Goal: Complete application form: Complete application form

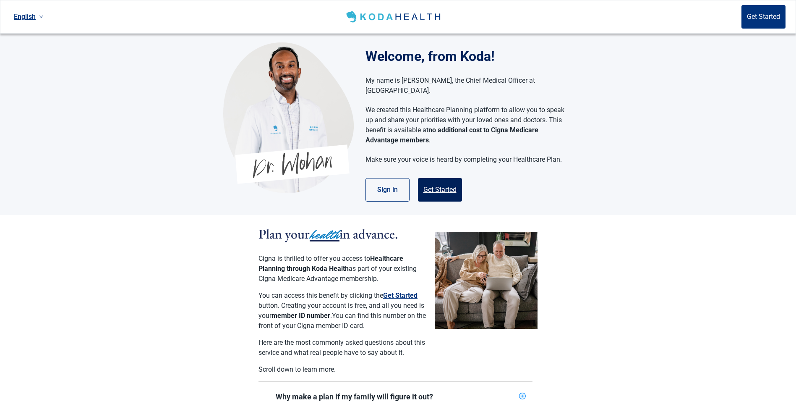
click at [439, 179] on button "Get Started" at bounding box center [440, 189] width 44 height 23
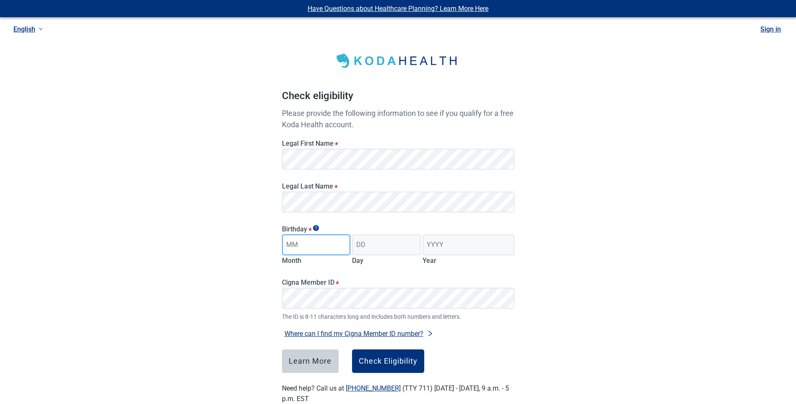
click at [307, 241] on input "Month" at bounding box center [316, 244] width 69 height 21
type input "12"
type input "23"
type input "1950"
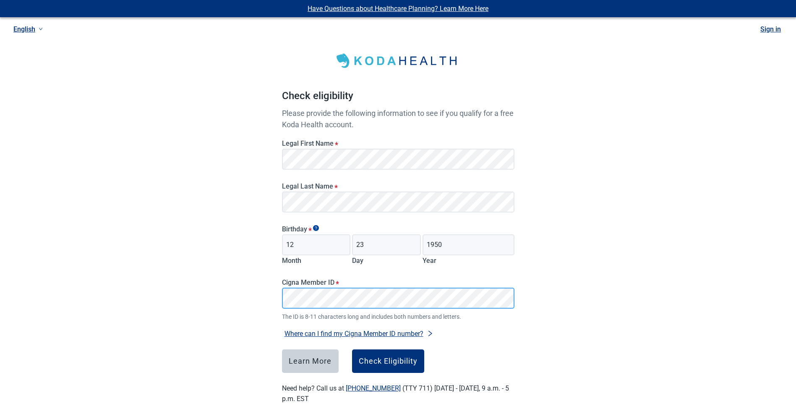
scroll to position [20, 0]
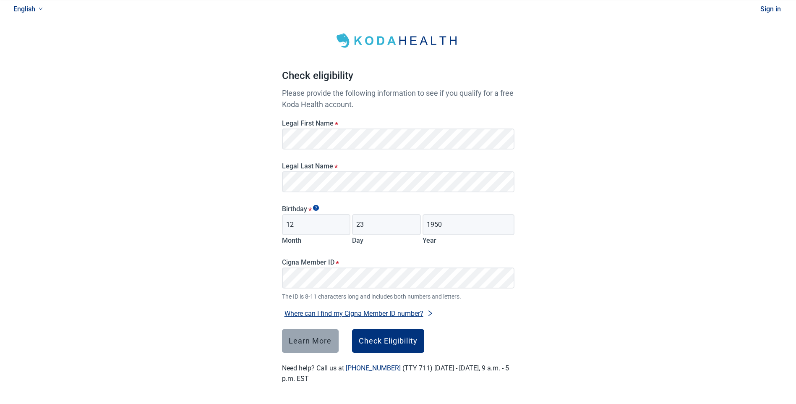
click at [314, 339] on div "Learn More" at bounding box center [310, 341] width 43 height 8
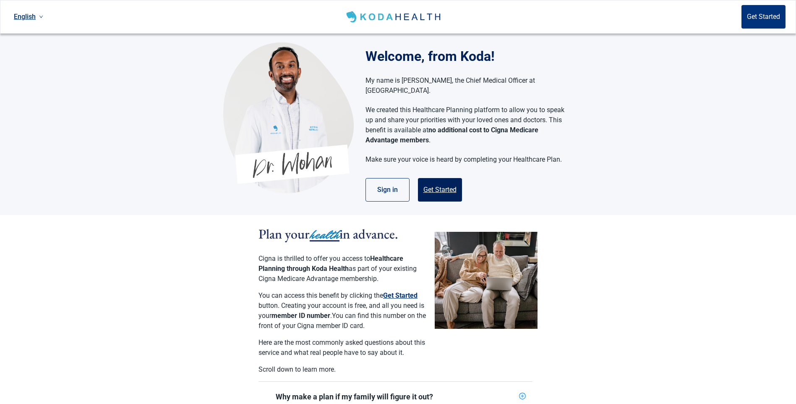
click at [431, 178] on button "Get Started" at bounding box center [440, 189] width 44 height 23
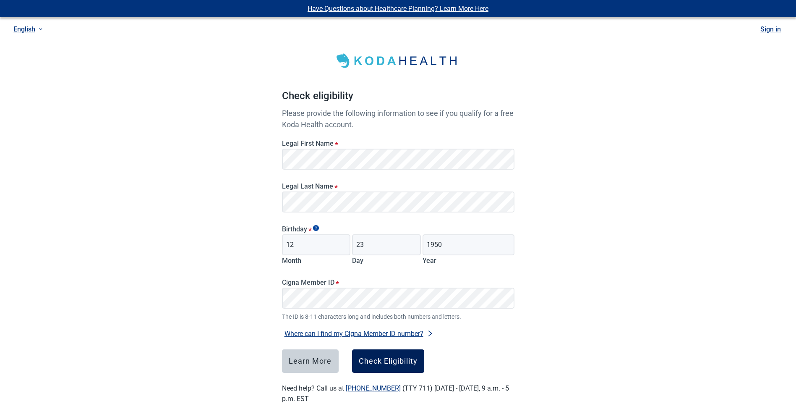
click at [380, 359] on div "Check Eligibility" at bounding box center [388, 361] width 59 height 8
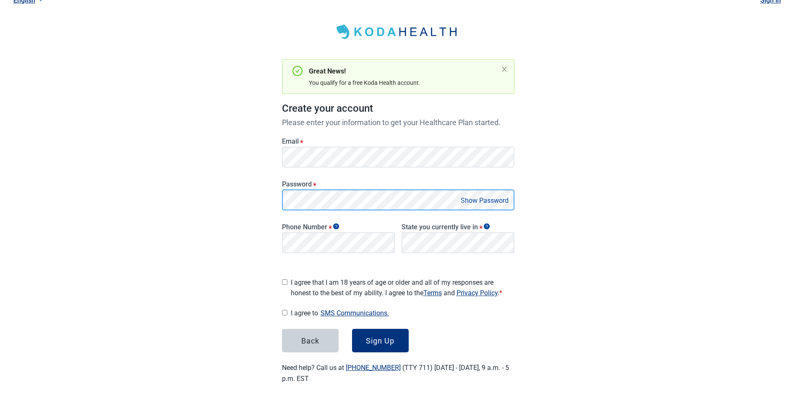
scroll to position [26, 0]
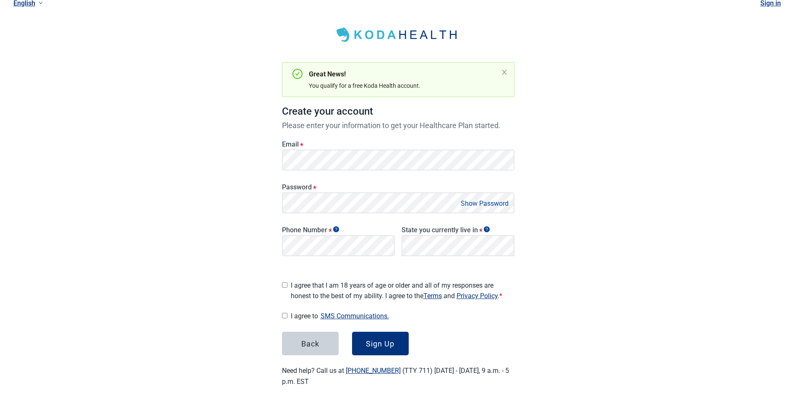
click at [472, 201] on button "Show Password" at bounding box center [484, 203] width 53 height 11
click at [472, 201] on button "Hide Password" at bounding box center [487, 203] width 50 height 11
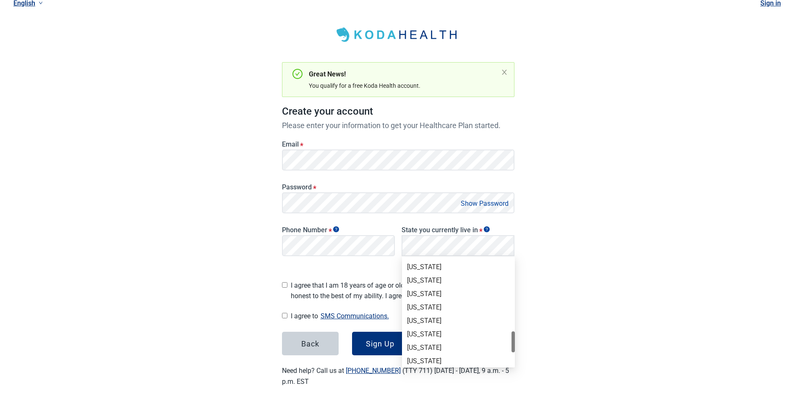
scroll to position [487, 0]
drag, startPoint x: 513, startPoint y: 268, endPoint x: 513, endPoint y: 343, distance: 75.1
click at [513, 343] on div at bounding box center [513, 343] width 3 height 21
click at [417, 352] on div "[US_STATE]" at bounding box center [458, 354] width 103 height 9
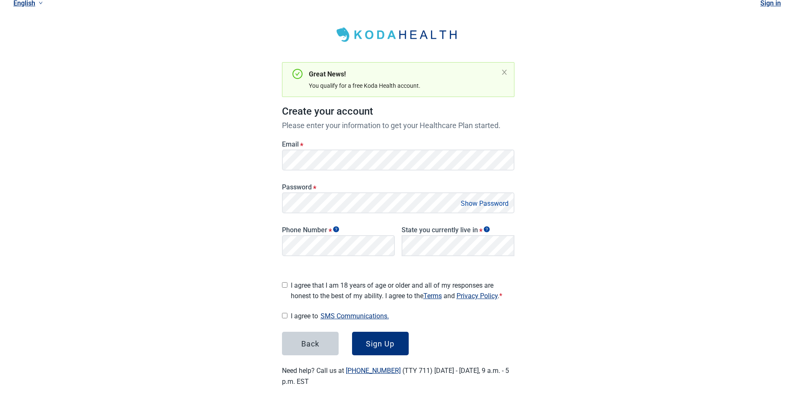
click at [285, 282] on input "I agree that I am 18 years of age or older and all of my responses are honest t…" at bounding box center [284, 284] width 5 height 5
checkbox input "true"
click at [282, 313] on input "I agree to SMS Communications." at bounding box center [284, 315] width 5 height 5
checkbox input "true"
click at [378, 339] on div "Sign Up" at bounding box center [380, 343] width 29 height 8
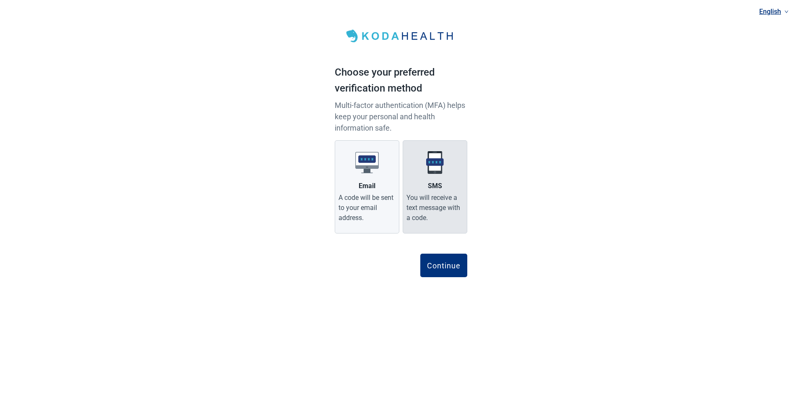
click at [428, 196] on div "You will receive a text message with a code." at bounding box center [435, 208] width 57 height 30
click at [0, 0] on input "SMS You will receive a text message with a code." at bounding box center [0, 0] width 0 height 0
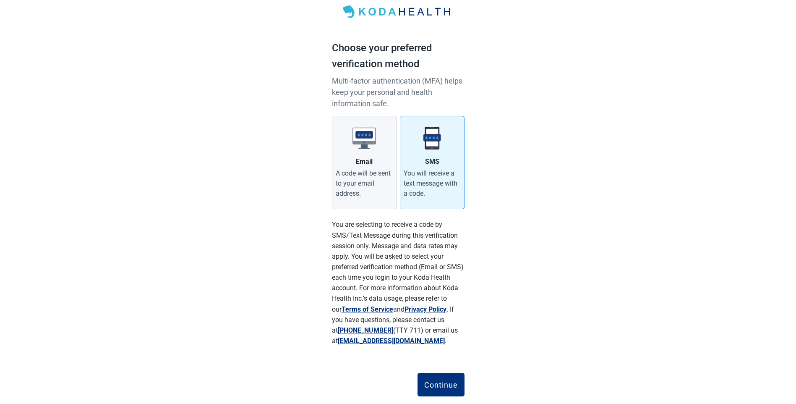
scroll to position [44, 0]
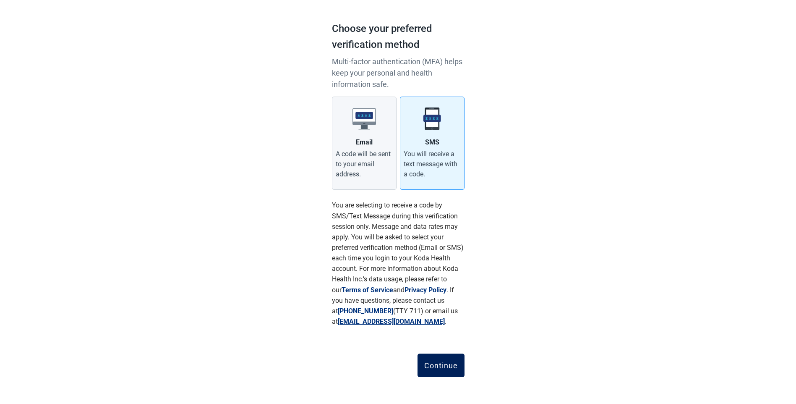
click at [440, 365] on div "Continue" at bounding box center [441, 365] width 34 height 8
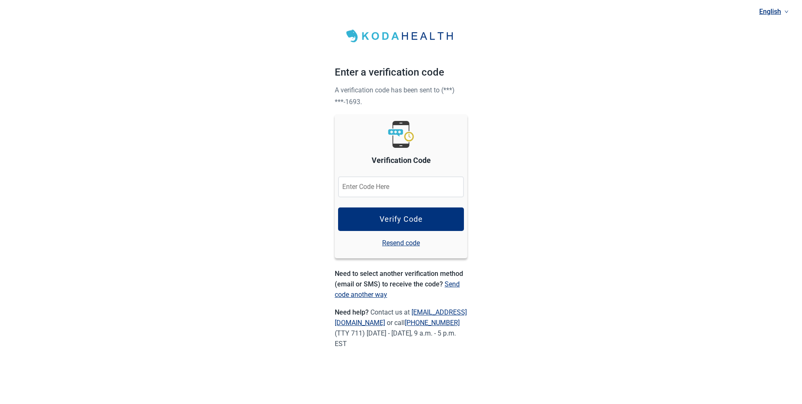
click at [371, 186] on input "Verification Code" at bounding box center [401, 186] width 126 height 21
type input "208425"
click at [381, 216] on div "Verify Code" at bounding box center [401, 219] width 43 height 8
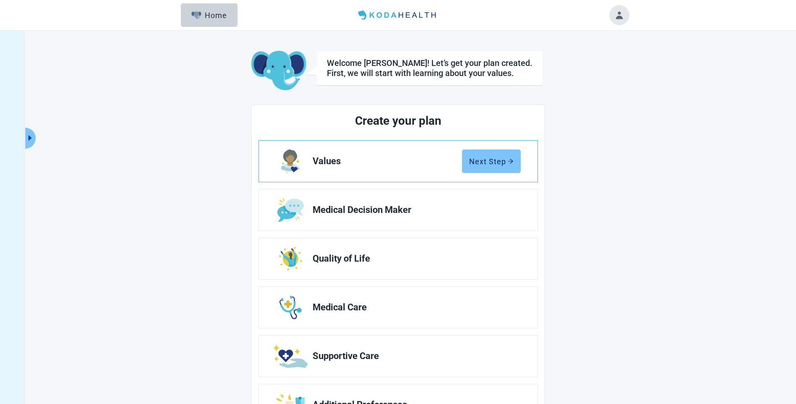
click at [488, 160] on div "Next Step" at bounding box center [491, 161] width 44 height 8
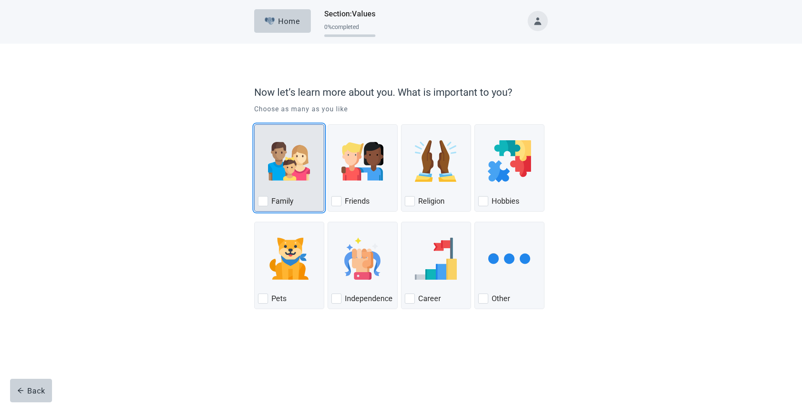
click at [264, 204] on div "Family, checkbox, not checked" at bounding box center [263, 201] width 10 height 10
click at [255, 125] on input "Family" at bounding box center [254, 124] width 0 height 0
checkbox input "true"
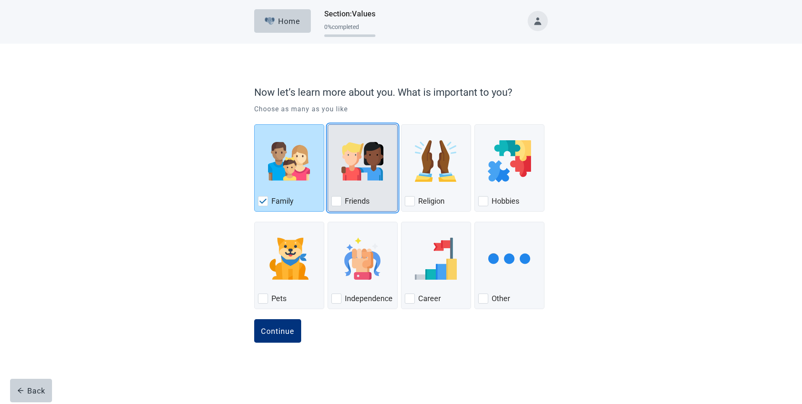
click at [340, 200] on div "Friends, checkbox, not checked" at bounding box center [336, 201] width 10 height 10
click at [328, 125] on input "Friends" at bounding box center [328, 124] width 0 height 0
checkbox input "true"
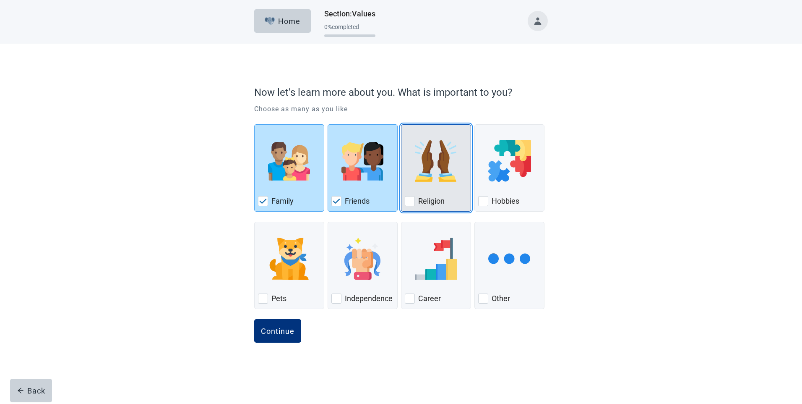
click at [412, 201] on div "Religion, checkbox, not checked" at bounding box center [410, 201] width 10 height 10
click at [402, 125] on input "Religion" at bounding box center [401, 124] width 0 height 0
checkbox input "true"
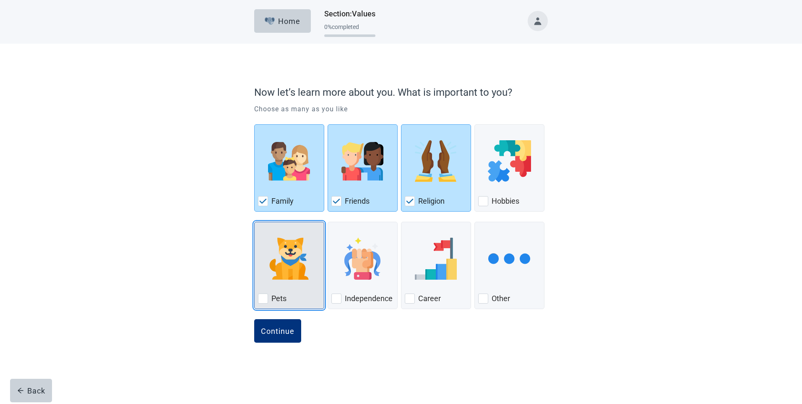
click at [262, 300] on div "Pets, checkbox, not checked" at bounding box center [263, 298] width 10 height 10
click at [255, 222] on input "Pets" at bounding box center [254, 222] width 0 height 0
checkbox input "true"
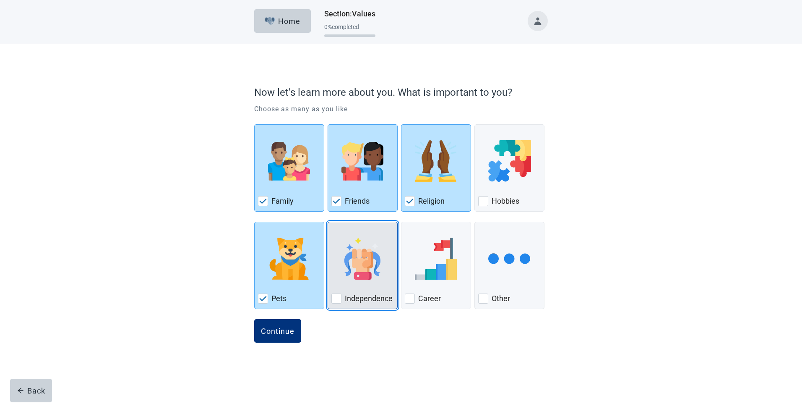
click at [336, 295] on div "Independence, checkbox, not checked" at bounding box center [336, 298] width 10 height 10
click at [328, 222] on input "Independence" at bounding box center [328, 222] width 0 height 0
checkbox input "true"
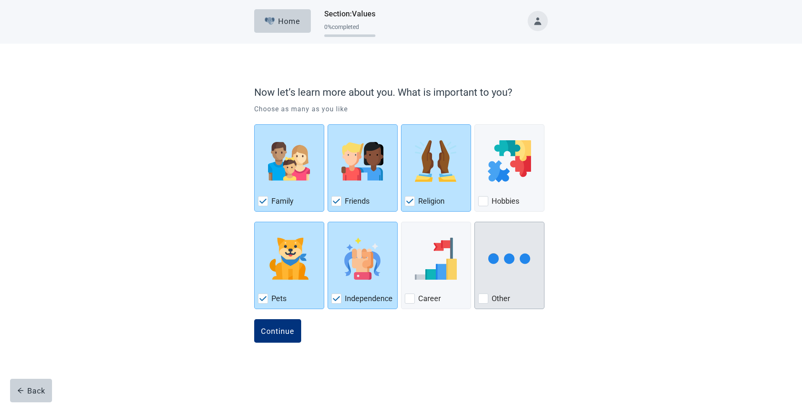
click at [487, 299] on div "Other, checkbox, not checked" at bounding box center [483, 298] width 10 height 10
click at [475, 222] on input "Other" at bounding box center [475, 222] width 0 height 0
checkbox input "true"
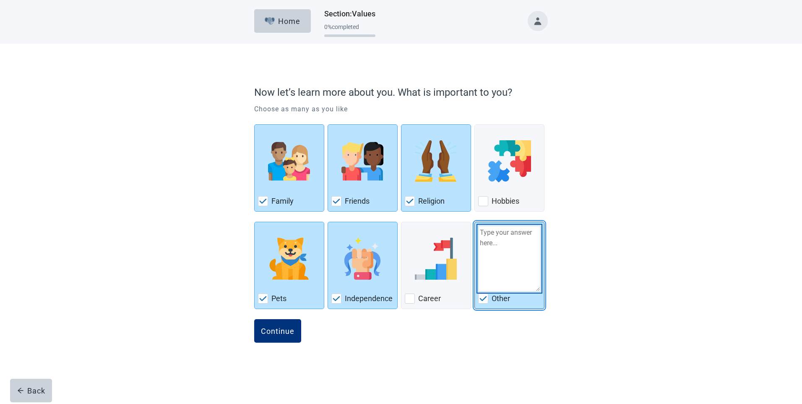
click at [498, 239] on textarea "Other" at bounding box center [509, 258] width 63 height 66
type textarea "Travel"
click at [280, 326] on button "Continue" at bounding box center [277, 330] width 47 height 23
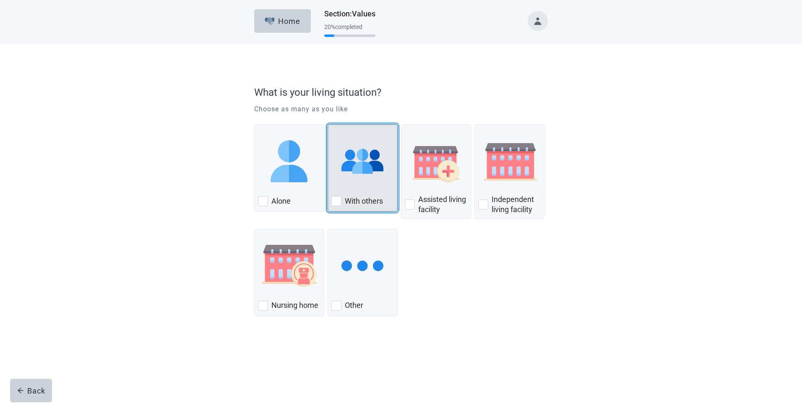
click at [335, 201] on div "With Others, checkbox, not checked" at bounding box center [336, 201] width 10 height 10
click at [328, 125] on input "With others" at bounding box center [328, 124] width 0 height 0
checkbox input "true"
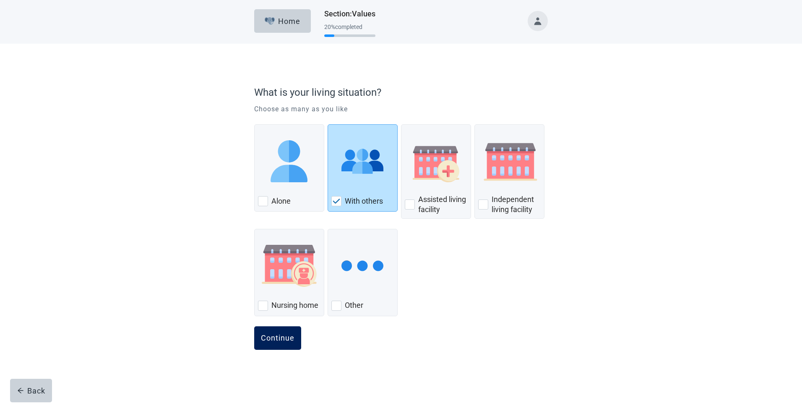
click at [283, 337] on div "Continue" at bounding box center [278, 338] width 34 height 8
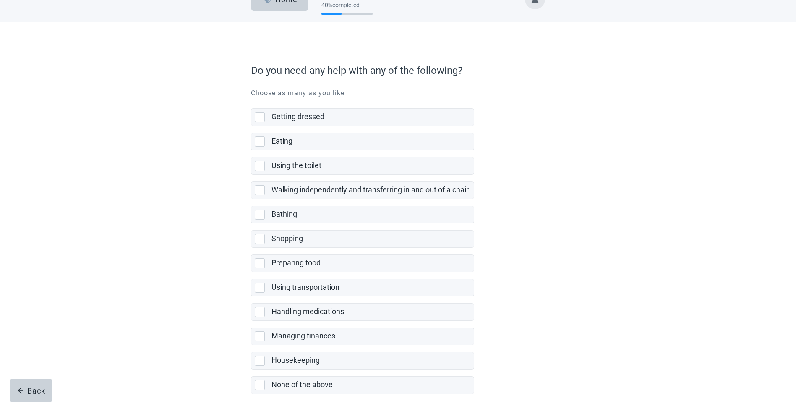
scroll to position [60, 0]
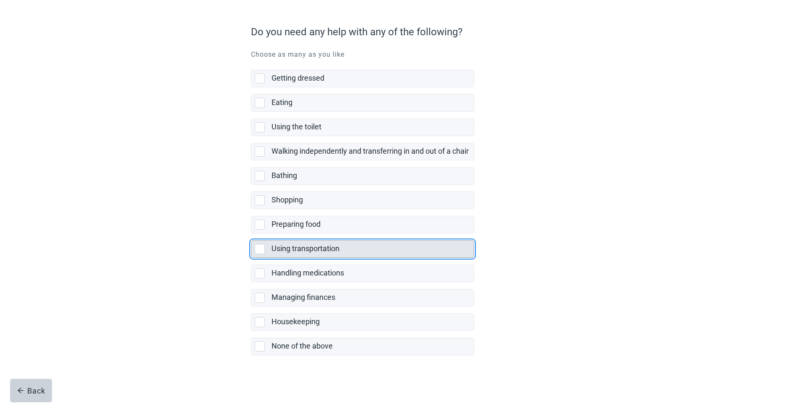
click at [260, 248] on div "Using transportation, checkbox, not selected" at bounding box center [260, 249] width 10 height 10
click at [251, 234] on input "Using transportation" at bounding box center [251, 233] width 0 height 0
checkbox input "true"
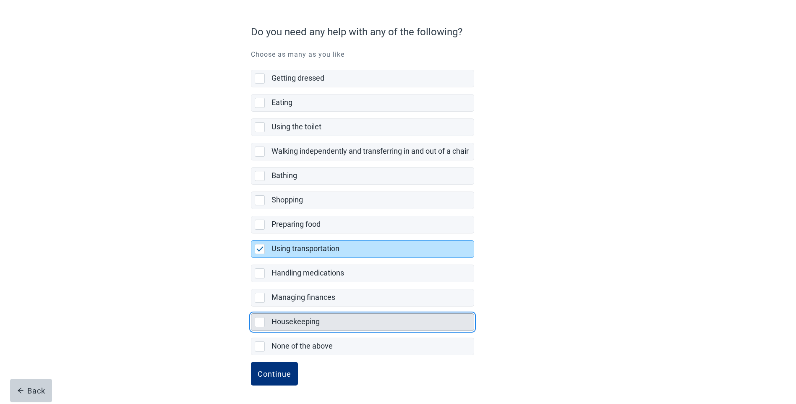
click at [261, 321] on div "Housekeeping, checkbox, not selected" at bounding box center [260, 322] width 10 height 10
click at [251, 307] on input "Housekeeping" at bounding box center [251, 306] width 0 height 0
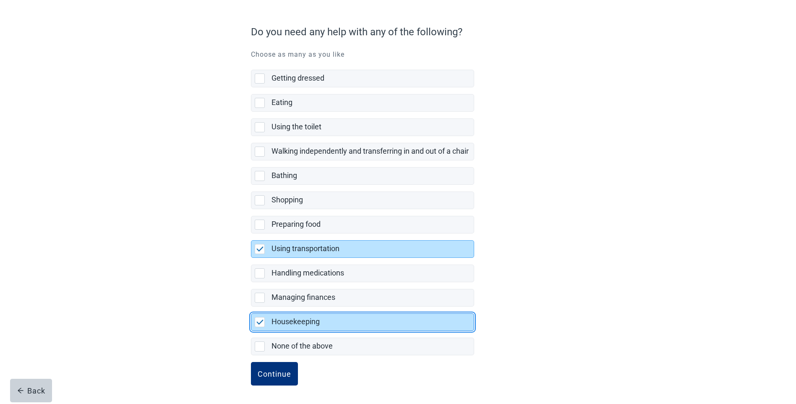
click at [263, 320] on img "Housekeeping, checkbox, selected" at bounding box center [260, 321] width 8 height 5
click at [251, 307] on input "Housekeeping" at bounding box center [251, 306] width 0 height 0
checkbox input "false"
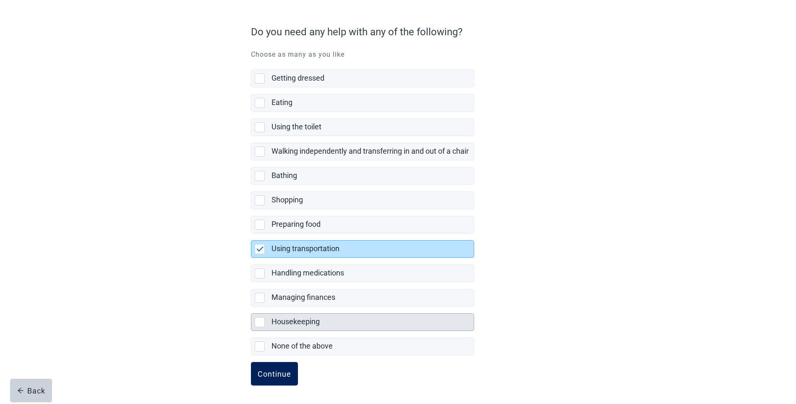
click at [265, 376] on div "Continue" at bounding box center [275, 373] width 34 height 8
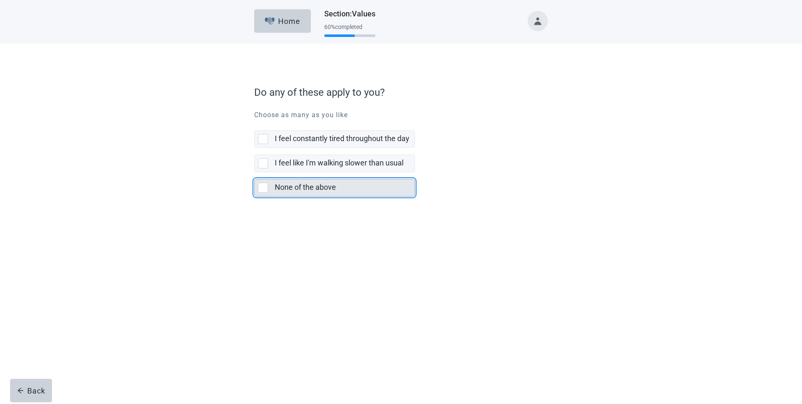
click at [260, 188] on div "None of the above, checkbox, not selected" at bounding box center [263, 188] width 10 height 10
click at [255, 172] on input "None of the above" at bounding box center [254, 172] width 0 height 0
checkbox input "true"
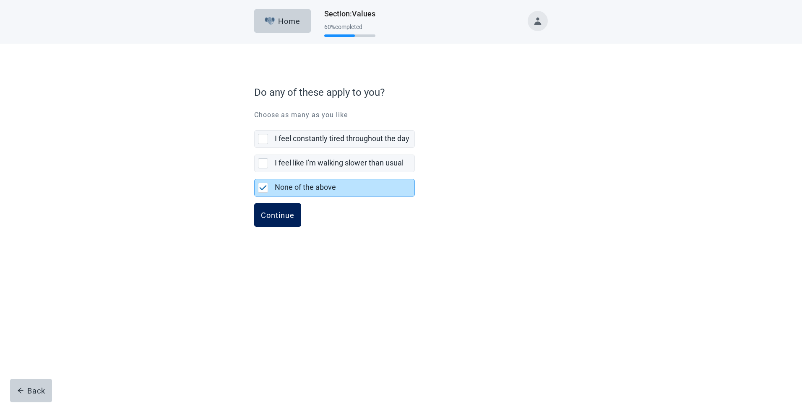
click at [277, 214] on div "Continue" at bounding box center [278, 215] width 34 height 8
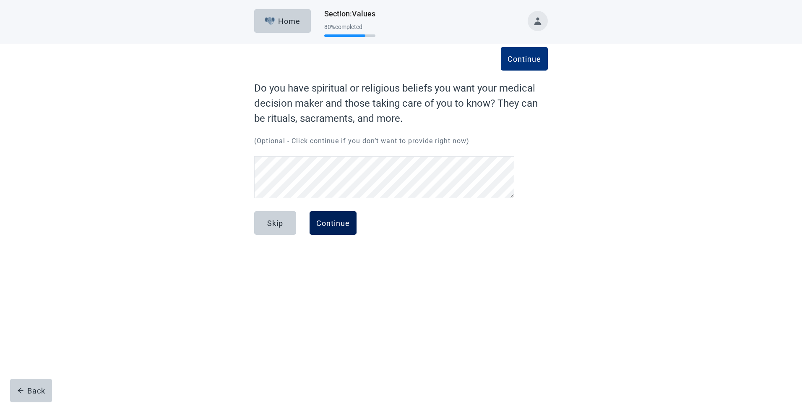
click at [332, 221] on div "Continue" at bounding box center [333, 223] width 34 height 8
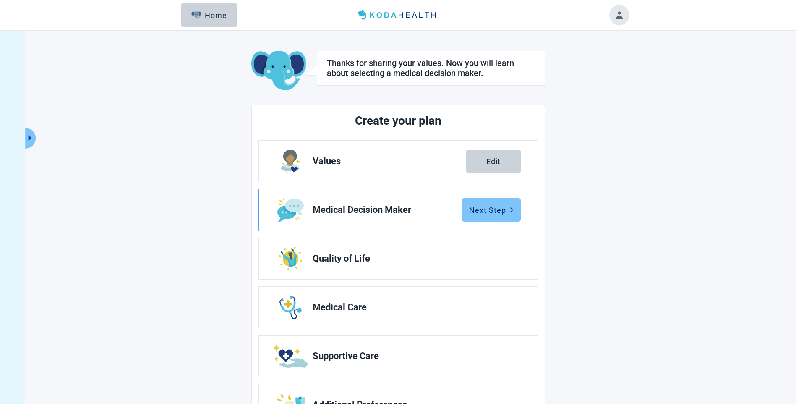
click at [484, 206] on div "Next Step" at bounding box center [491, 210] width 44 height 8
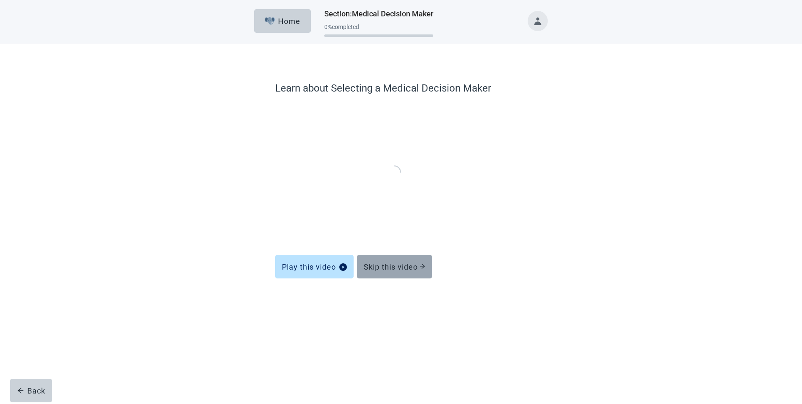
click at [391, 261] on button "Skip this video" at bounding box center [394, 266] width 75 height 23
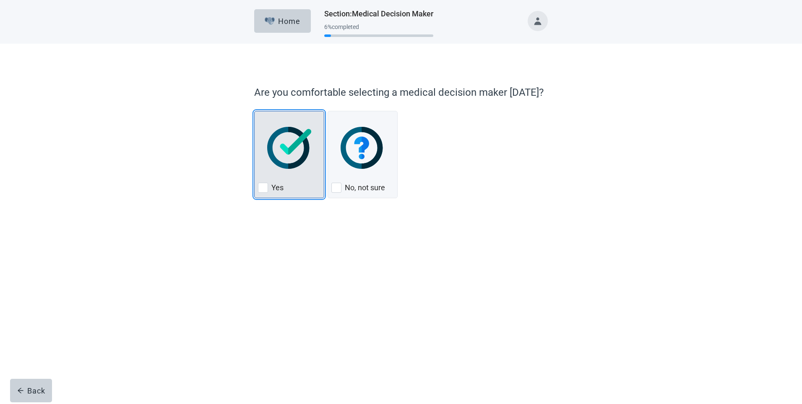
click at [261, 185] on div "Yes, checkbox, not checked" at bounding box center [263, 188] width 10 height 10
click at [255, 111] on input "Yes" at bounding box center [254, 111] width 0 height 0
checkbox input "true"
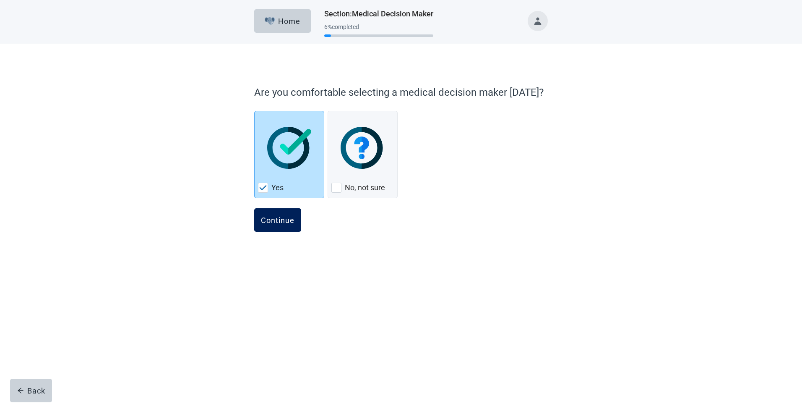
click at [266, 219] on div "Continue" at bounding box center [278, 220] width 34 height 8
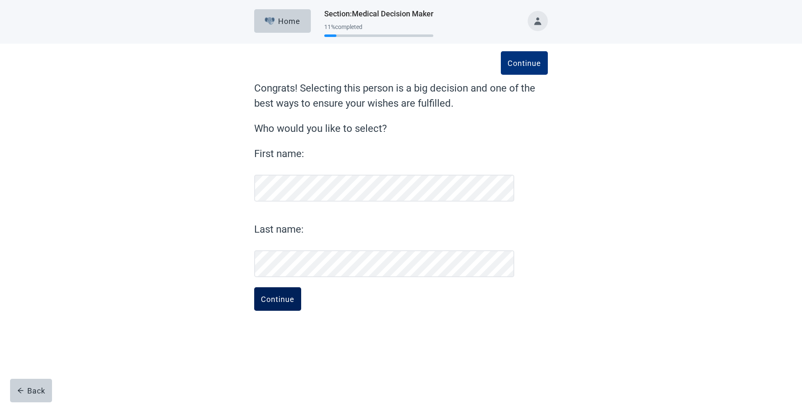
click at [271, 298] on div "Continue" at bounding box center [278, 299] width 34 height 8
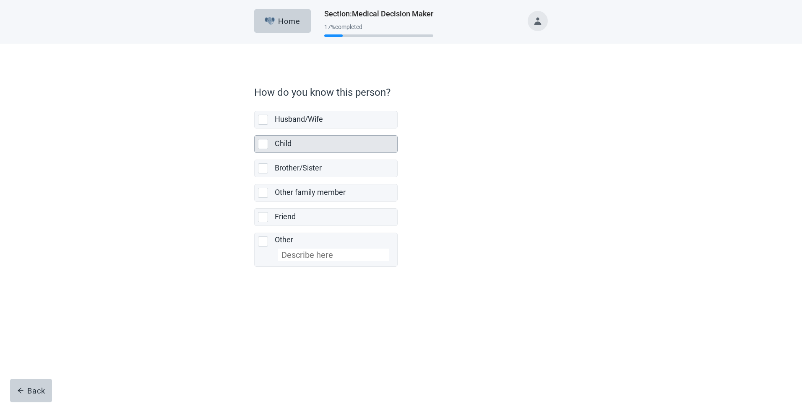
click at [266, 143] on div "Child, checkbox, not selected" at bounding box center [263, 144] width 10 height 10
click at [255, 129] on input "Child" at bounding box center [254, 128] width 0 height 0
checkbox input "true"
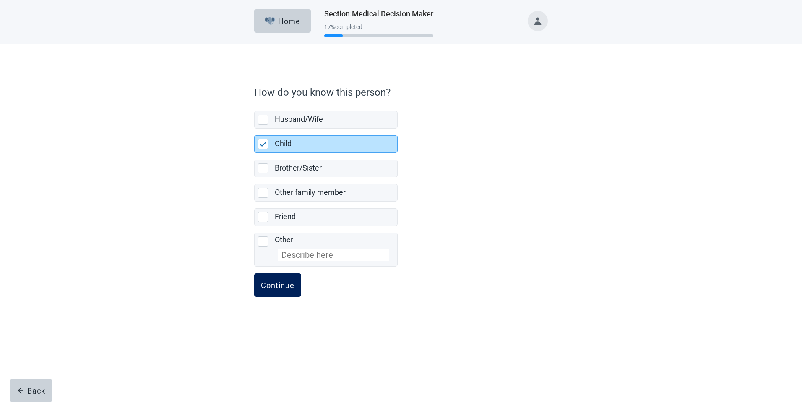
click at [278, 285] on div "Continue" at bounding box center [278, 285] width 34 height 8
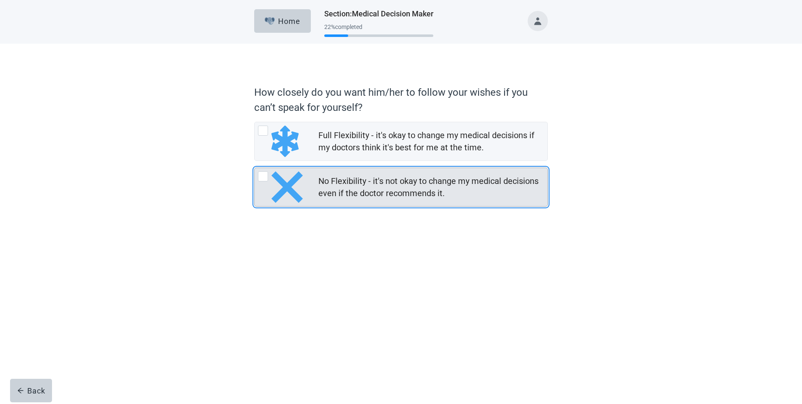
click at [261, 181] on div "No Flexibility - it's not okay to change my medical decisions even if the docto…" at bounding box center [263, 176] width 10 height 10
click at [255, 168] on input "No Flexibility - it's not okay to change my medical decisions even if the docto…" at bounding box center [254, 167] width 0 height 0
radio input "true"
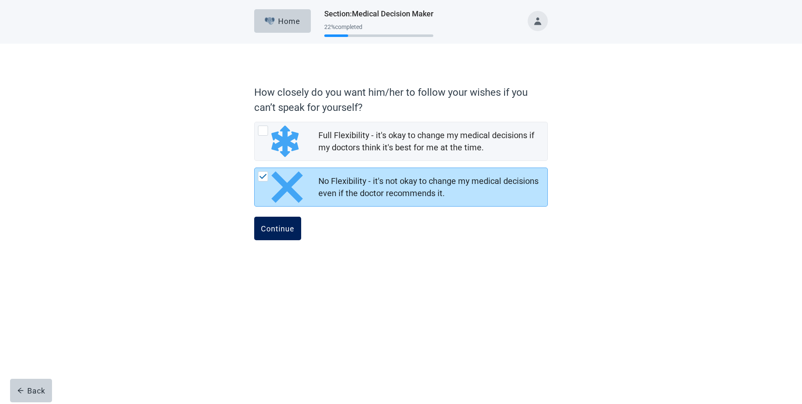
click at [273, 222] on button "Continue" at bounding box center [277, 228] width 47 height 23
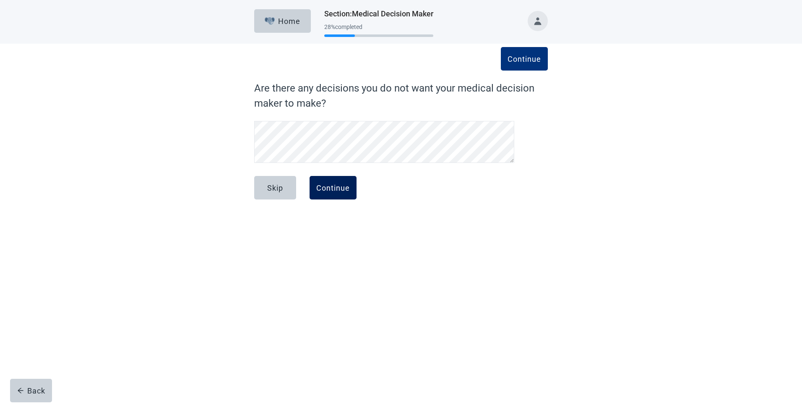
click at [335, 188] on div "Continue" at bounding box center [333, 187] width 34 height 8
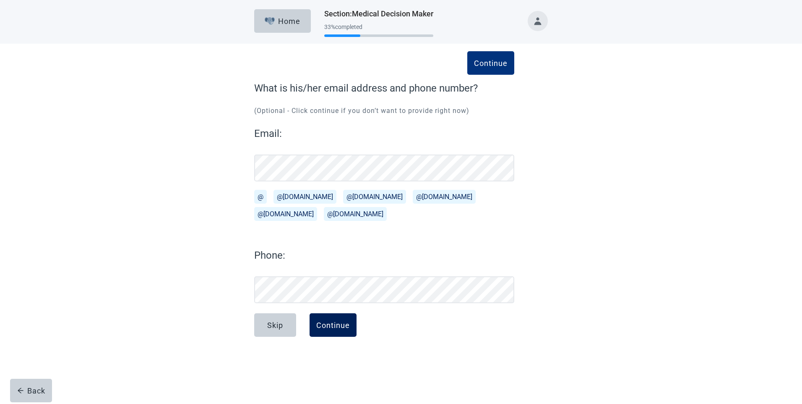
click at [334, 326] on div "Continue" at bounding box center [333, 325] width 34 height 8
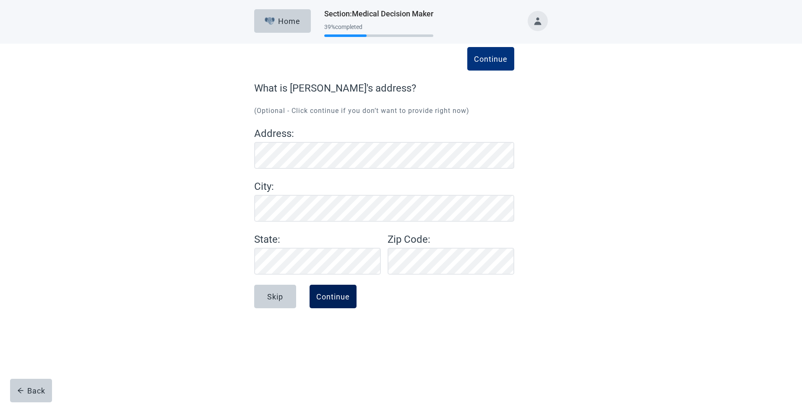
click at [321, 292] on div "Continue" at bounding box center [333, 296] width 34 height 8
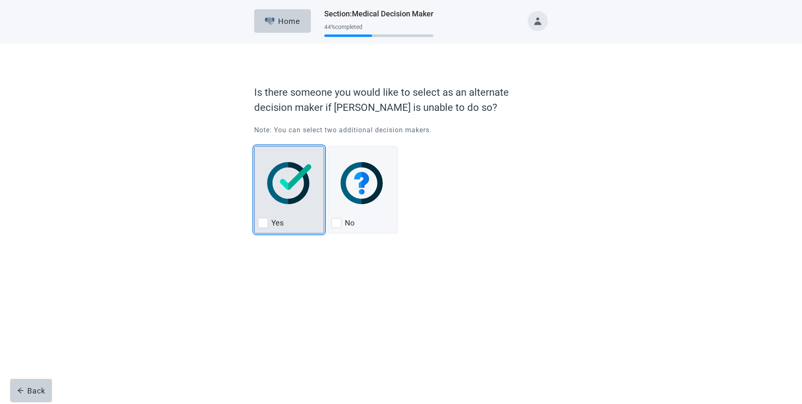
click at [285, 181] on img "Yes, checkbox, not checked" at bounding box center [289, 183] width 44 height 42
click at [255, 146] on input "Yes" at bounding box center [254, 146] width 0 height 0
checkbox input "true"
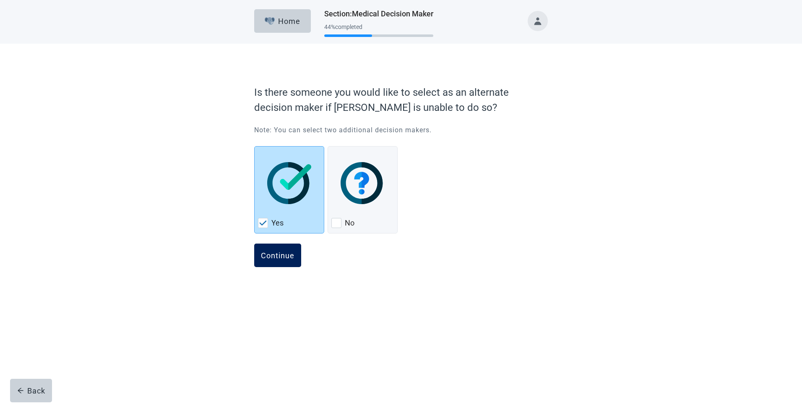
click at [282, 257] on div "Continue" at bounding box center [278, 255] width 34 height 8
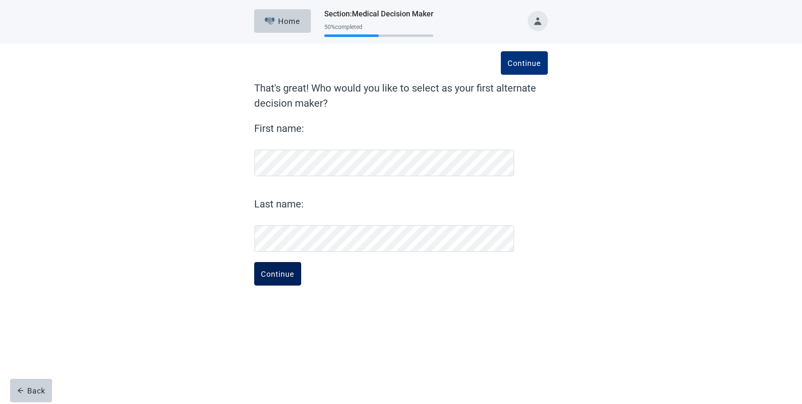
click at [274, 269] on div "Continue" at bounding box center [278, 273] width 34 height 8
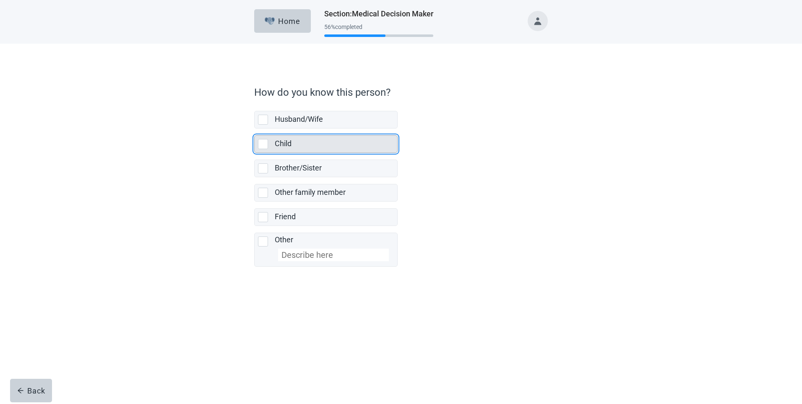
click at [266, 142] on div "Child, checkbox, not selected" at bounding box center [263, 144] width 10 height 10
click at [255, 129] on input "Child" at bounding box center [254, 128] width 0 height 0
checkbox input "true"
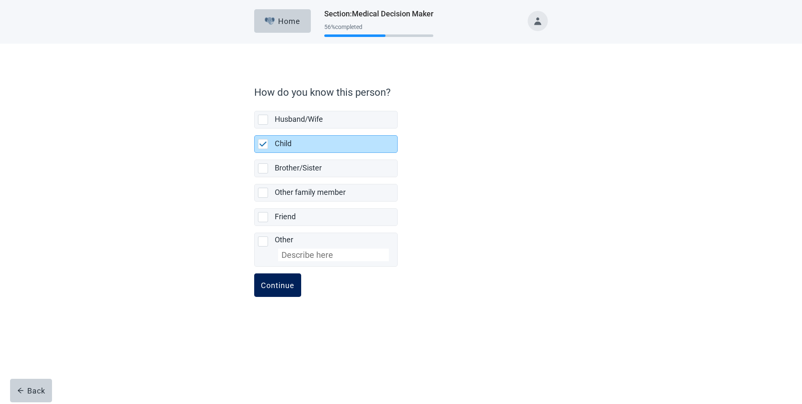
click at [280, 287] on div "Continue" at bounding box center [278, 285] width 34 height 8
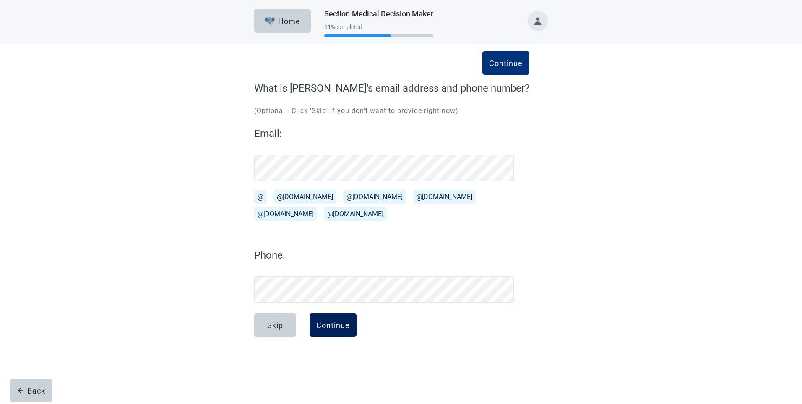
click at [324, 336] on button "Continue" at bounding box center [333, 324] width 47 height 23
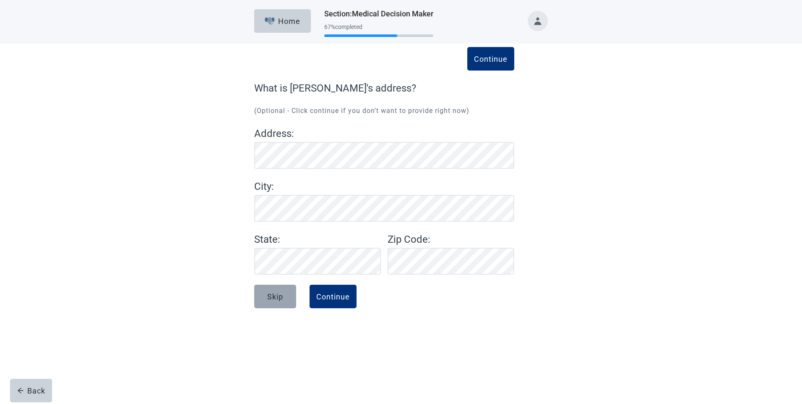
click at [277, 294] on div "Skip" at bounding box center [275, 296] width 16 height 8
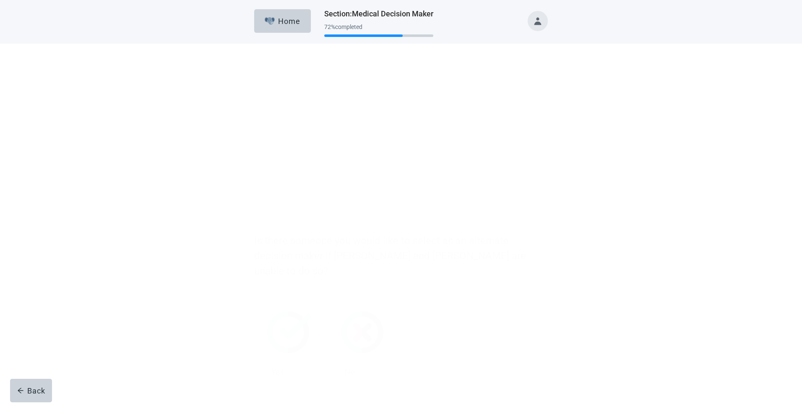
click at [266, 219] on div "Yes, checkbox, not checked" at bounding box center [263, 224] width 10 height 10
click at [255, 147] on input "Yes" at bounding box center [254, 147] width 0 height 0
checkbox input "true"
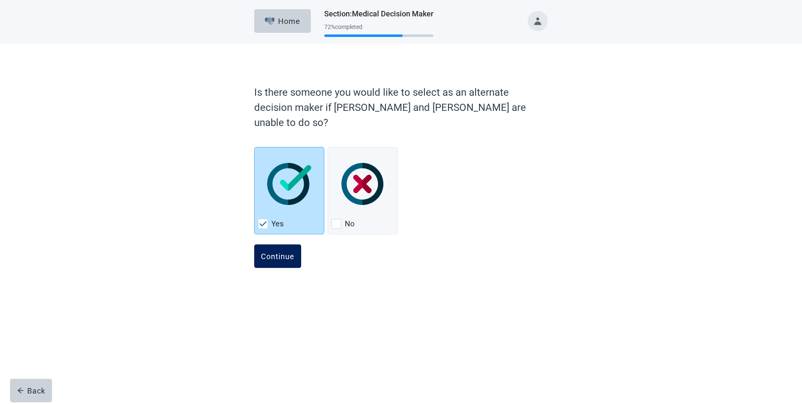
click at [277, 252] on div "Continue" at bounding box center [278, 256] width 34 height 8
click at [279, 252] on div "Continue" at bounding box center [278, 256] width 34 height 8
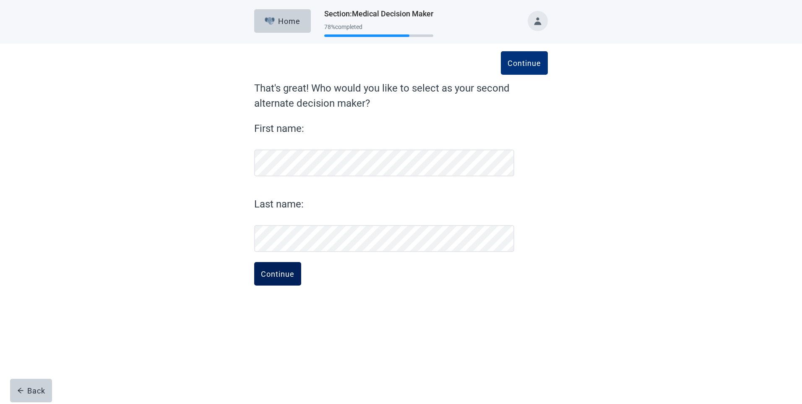
click at [274, 274] on div "Continue" at bounding box center [278, 273] width 34 height 8
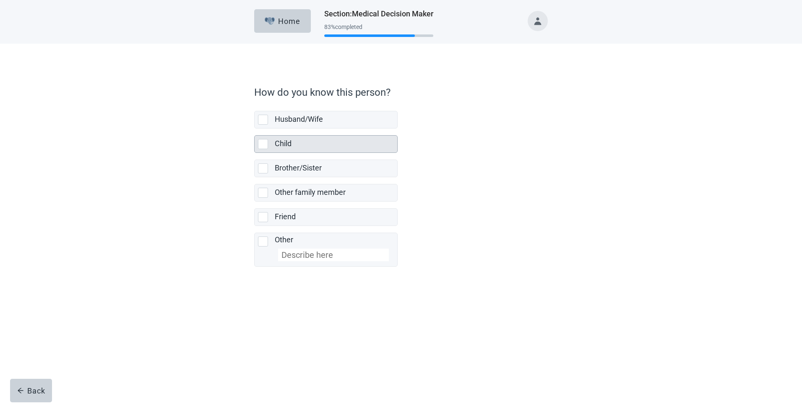
click at [260, 143] on div "Child, checkbox, not selected" at bounding box center [263, 144] width 10 height 10
click at [255, 129] on input "Child" at bounding box center [254, 128] width 0 height 0
checkbox input "true"
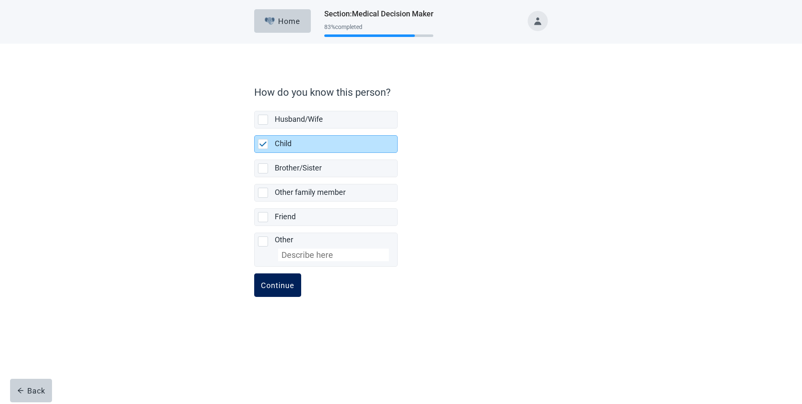
click at [276, 287] on div "Continue" at bounding box center [278, 285] width 34 height 8
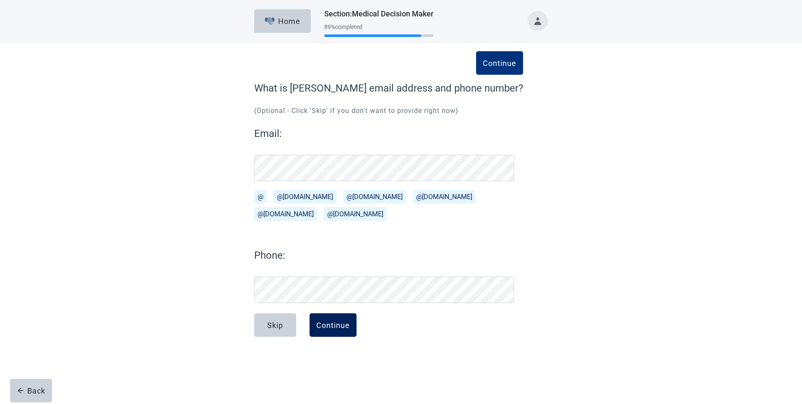
click at [337, 318] on button "Continue" at bounding box center [333, 324] width 47 height 23
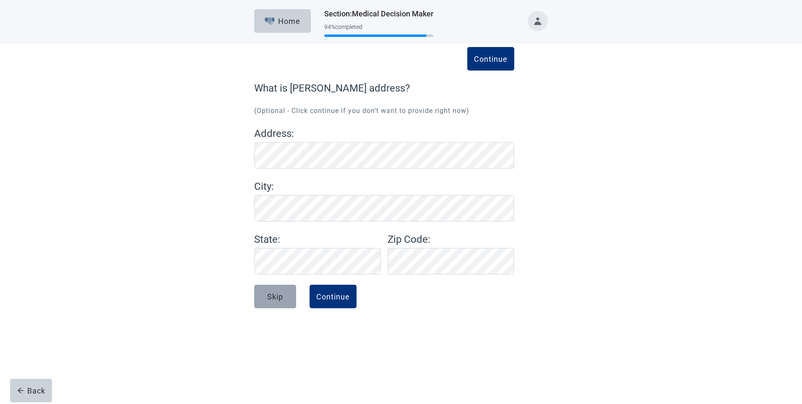
click at [273, 294] on div "Skip" at bounding box center [275, 296] width 16 height 8
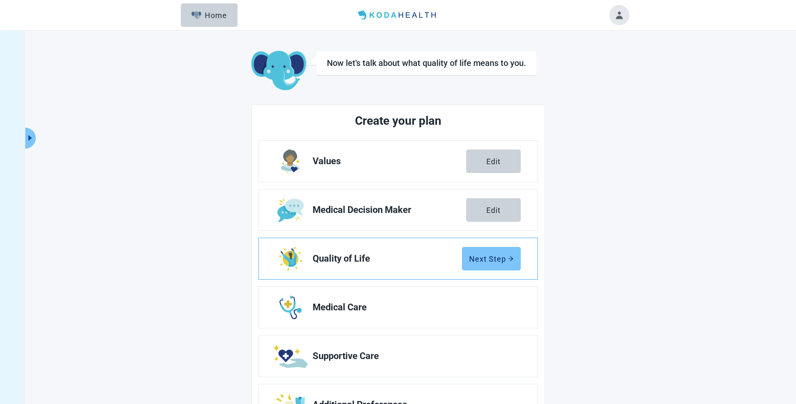
click at [483, 254] on div "Next Step" at bounding box center [491, 258] width 44 height 8
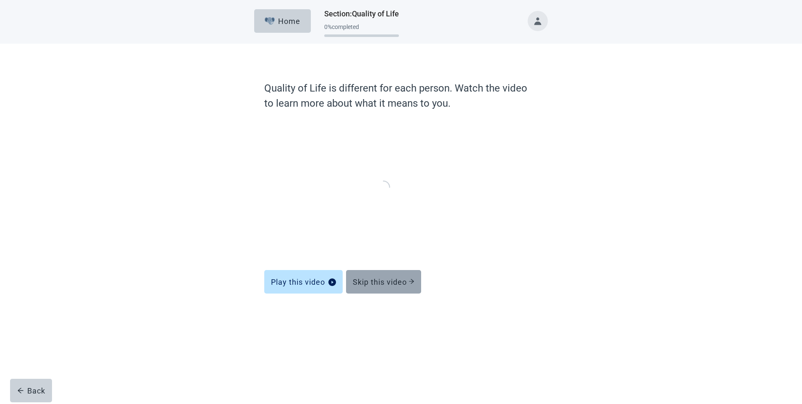
click at [373, 280] on div "Skip this video" at bounding box center [384, 281] width 62 height 8
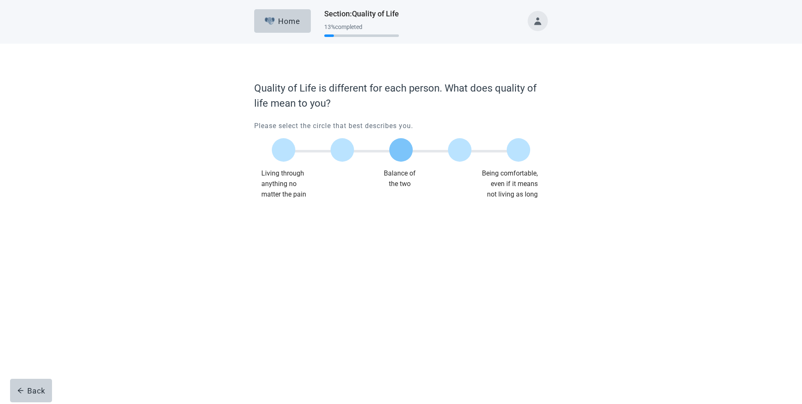
click at [400, 151] on label "Main content" at bounding box center [400, 149] width 23 height 23
click at [401, 150] on input "Quality of life scale: 50 out of 100. Balance of the two" at bounding box center [401, 150] width 0 height 0
click at [265, 215] on div "Continue" at bounding box center [278, 216] width 34 height 8
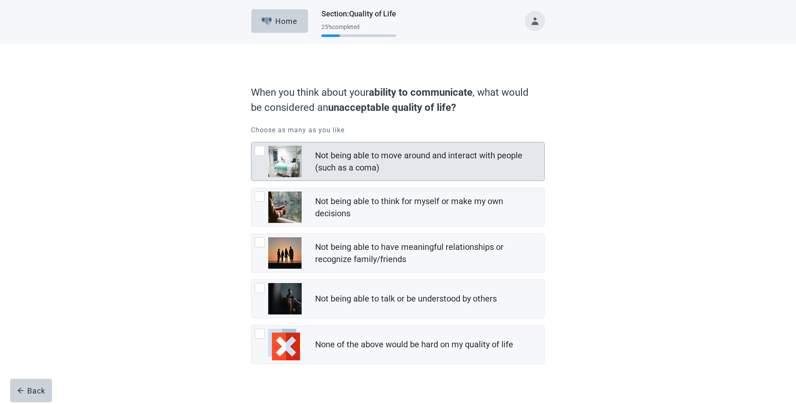
click at [264, 145] on div "Not being able to move around and interact with people (such as a coma)" at bounding box center [397, 161] width 293 height 38
click at [251, 142] on input "Not being able to move around and interact with people (such as a coma)" at bounding box center [251, 142] width 0 height 0
checkbox input "true"
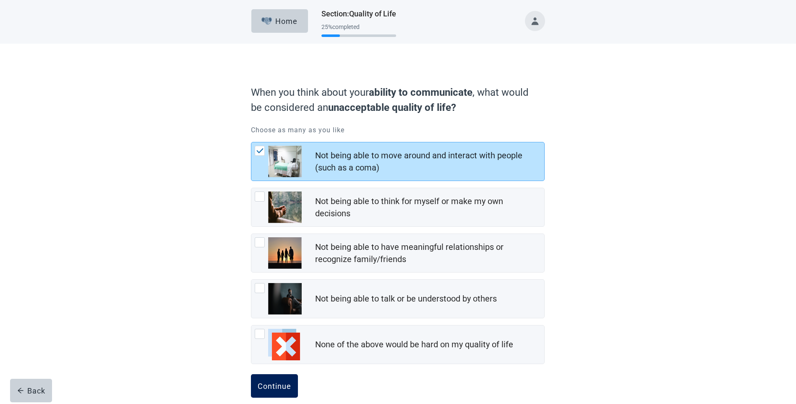
click at [282, 384] on div "Continue" at bounding box center [275, 385] width 34 height 8
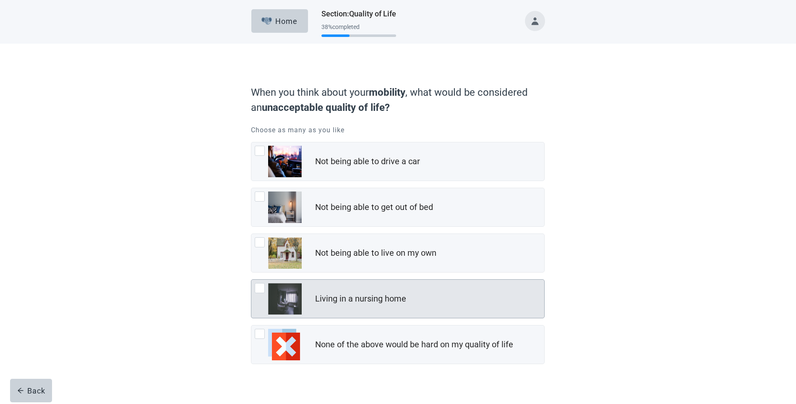
click at [259, 287] on div "Living in a nursing home, checkbox, not checked" at bounding box center [260, 288] width 10 height 10
click at [251, 279] on input "Living in a nursing home" at bounding box center [251, 279] width 0 height 0
checkbox input "true"
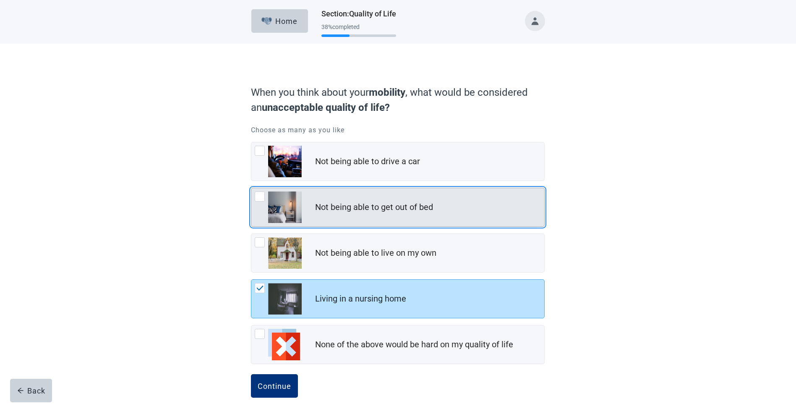
click at [255, 198] on div "Not being able to get out of bed, checkbox, not checked" at bounding box center [260, 196] width 10 height 10
click at [251, 188] on input "Not being able to get out of bed" at bounding box center [251, 188] width 0 height 0
checkbox input "true"
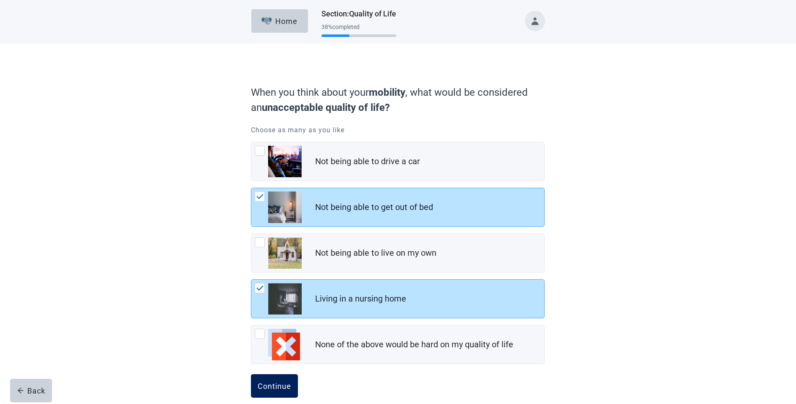
click at [271, 382] on div "Continue" at bounding box center [275, 385] width 34 height 8
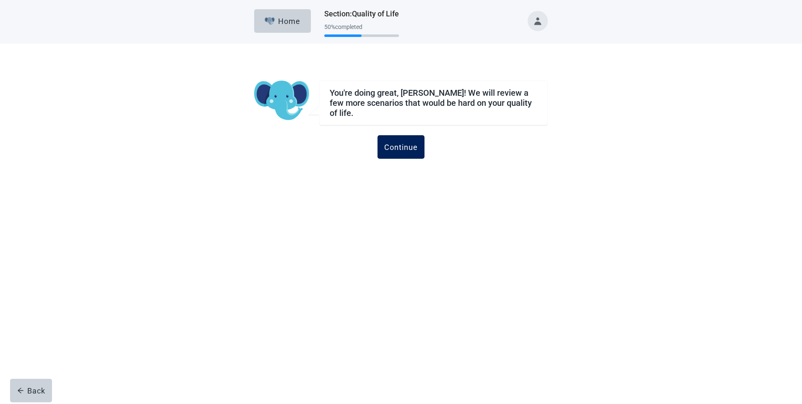
click at [399, 143] on div "Continue" at bounding box center [401, 147] width 34 height 8
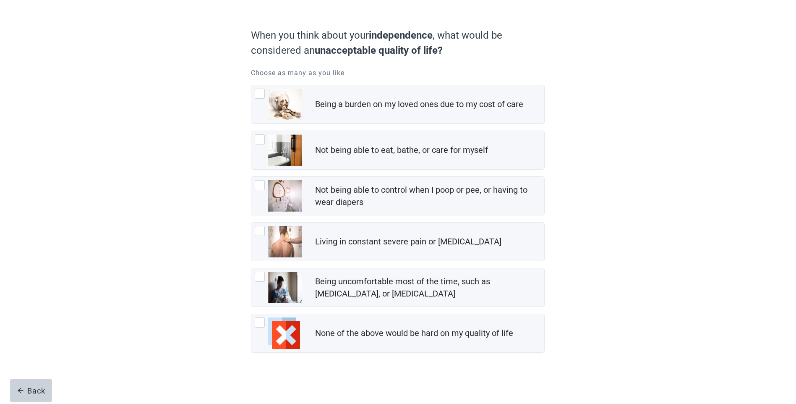
scroll to position [58, 0]
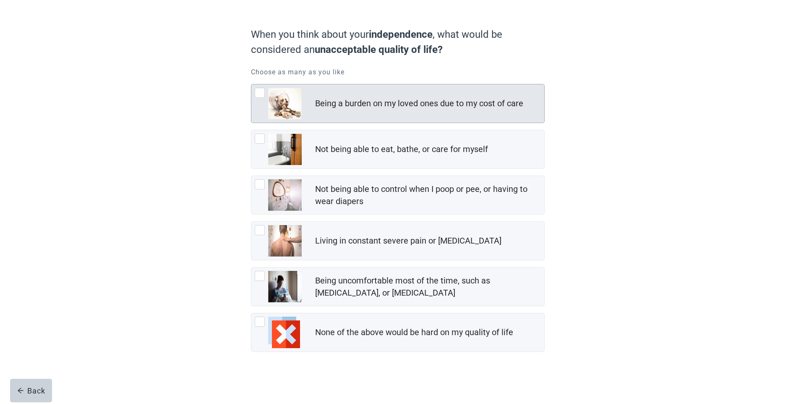
click at [264, 91] on div "Being a burden on my loved ones due to my cost of care, checkbox, not checked" at bounding box center [260, 93] width 10 height 10
click at [251, 84] on input "Being a burden on my loved ones due to my cost of care" at bounding box center [251, 84] width 0 height 0
checkbox input "true"
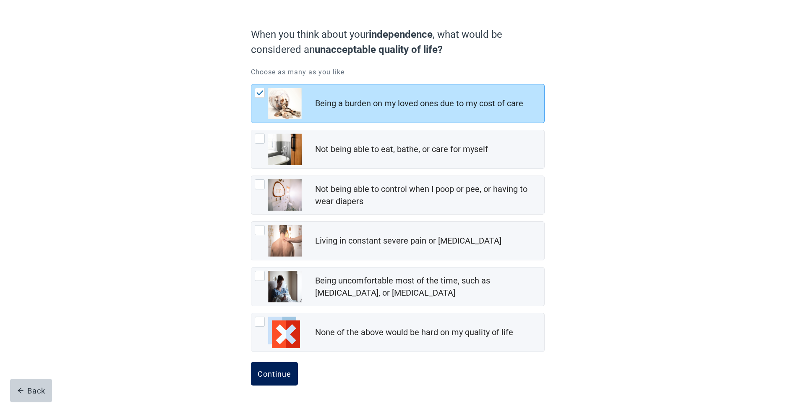
click at [277, 374] on div "Continue" at bounding box center [275, 373] width 34 height 8
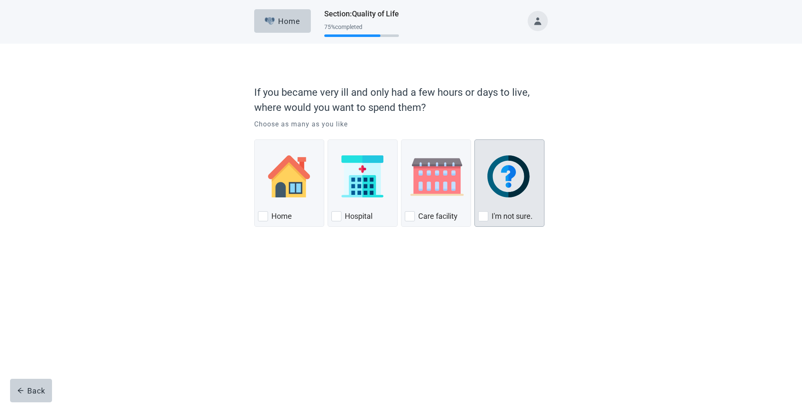
click at [486, 212] on div "I'm not sure., checkbox, not checked" at bounding box center [483, 216] width 10 height 10
click at [475, 140] on input "I'm not sure." at bounding box center [475, 139] width 0 height 0
checkbox input "true"
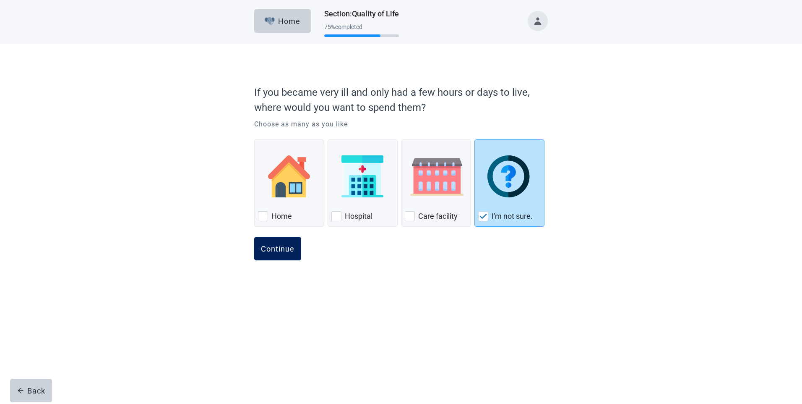
click at [278, 247] on div "Continue" at bounding box center [278, 248] width 34 height 8
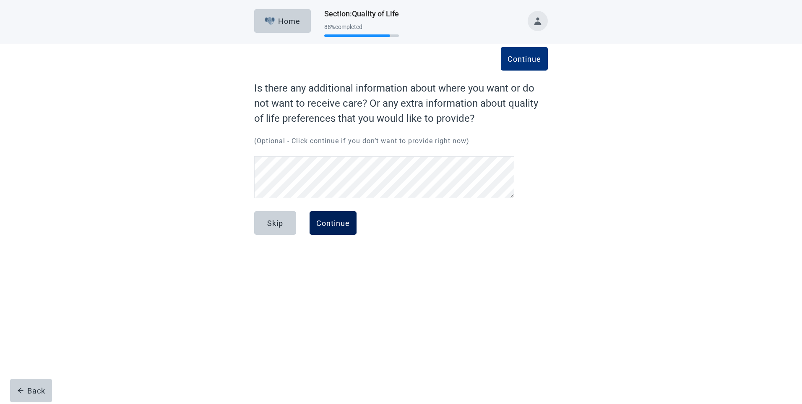
click at [333, 224] on div "Continue" at bounding box center [333, 223] width 34 height 8
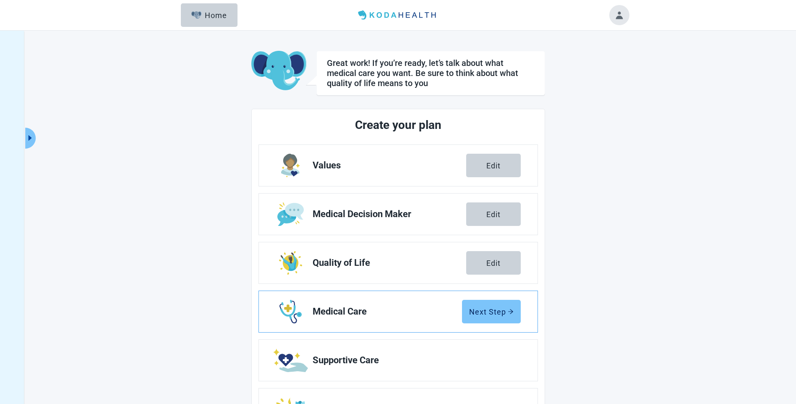
click at [496, 312] on div "Next Step" at bounding box center [491, 311] width 44 height 8
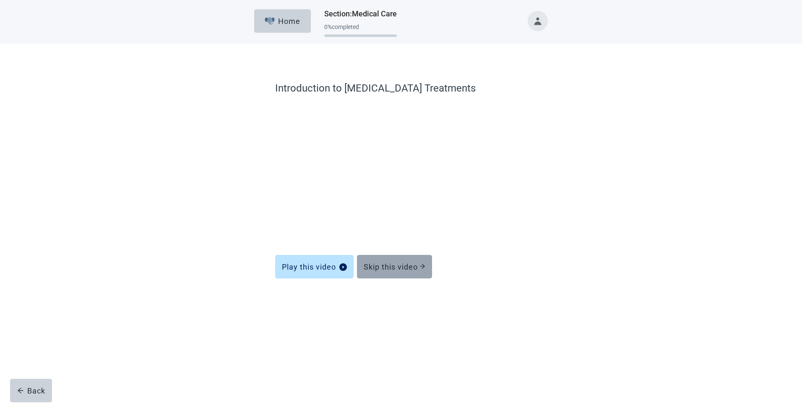
click at [393, 268] on div "Skip this video" at bounding box center [395, 266] width 62 height 8
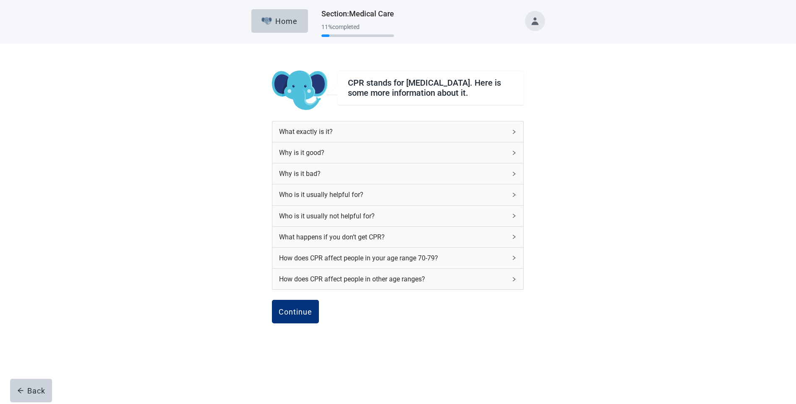
click at [511, 134] on div "What exactly is it?" at bounding box center [397, 131] width 251 height 21
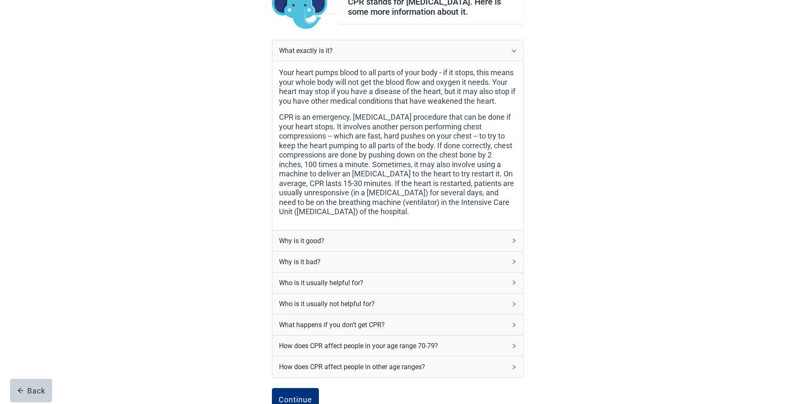
scroll to position [106, 0]
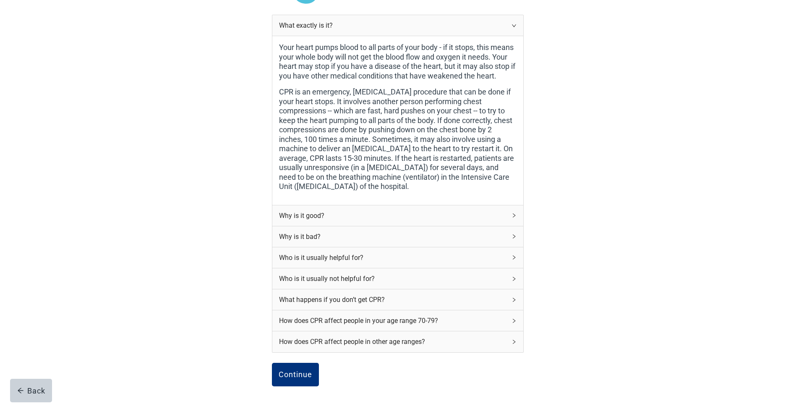
click at [311, 214] on div "Why is it good?" at bounding box center [392, 215] width 227 height 10
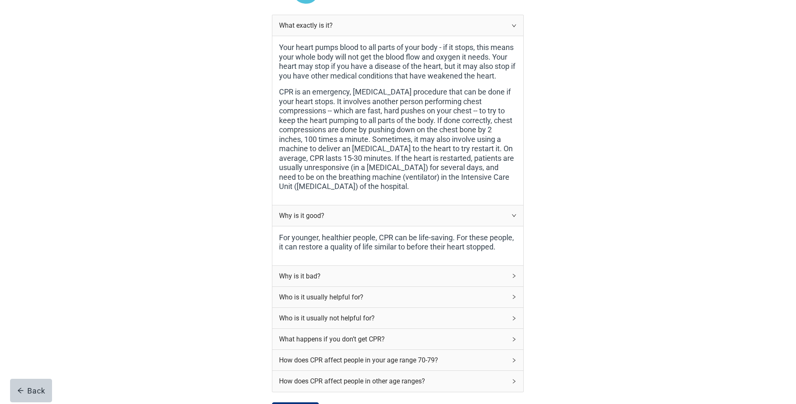
click at [296, 275] on div "Why is it bad?" at bounding box center [392, 276] width 227 height 10
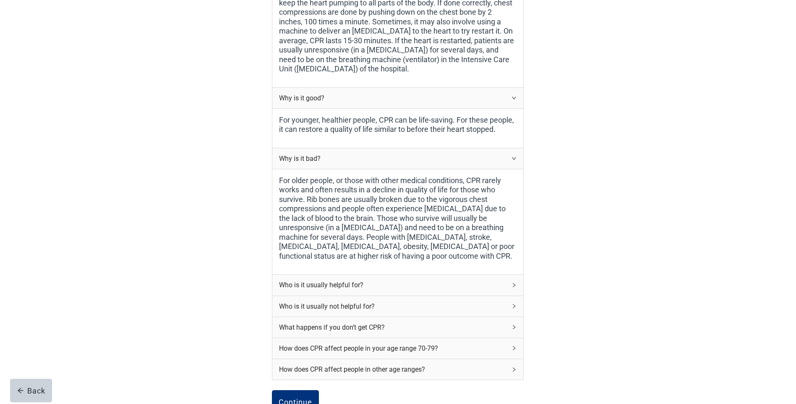
scroll to position [238, 0]
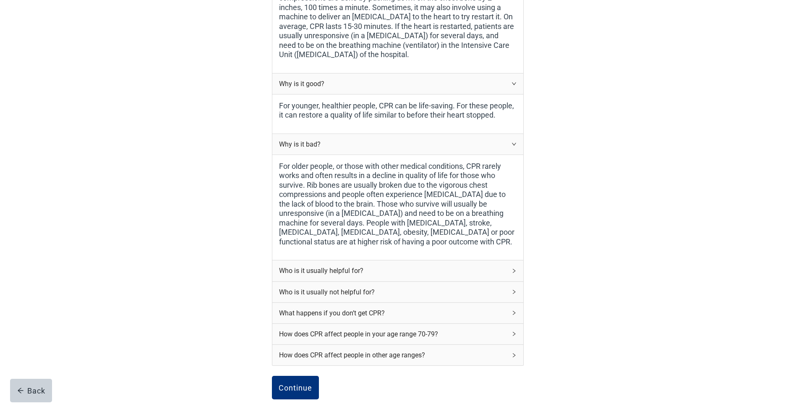
click at [305, 271] on div "Who is it usually helpful for?" at bounding box center [392, 270] width 227 height 10
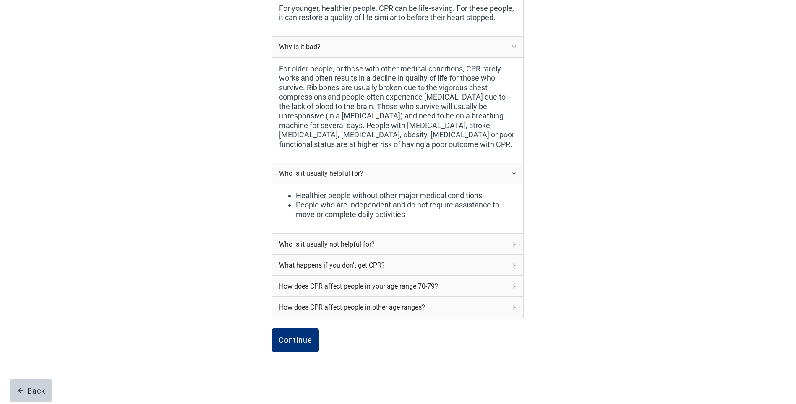
scroll to position [350, 0]
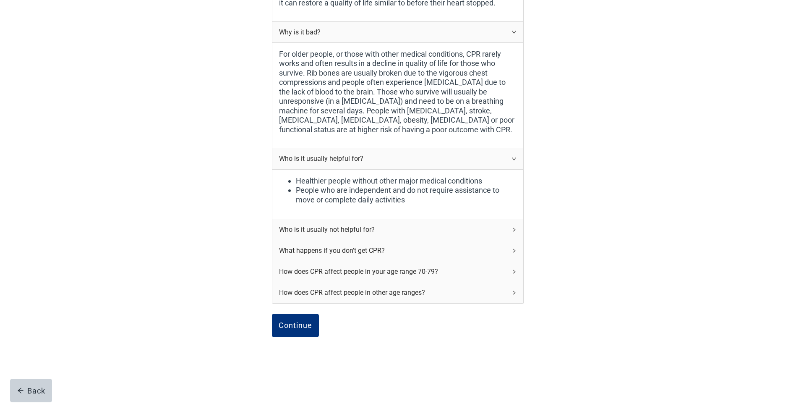
click at [324, 233] on div "Who is it usually not helpful for?" at bounding box center [392, 229] width 227 height 10
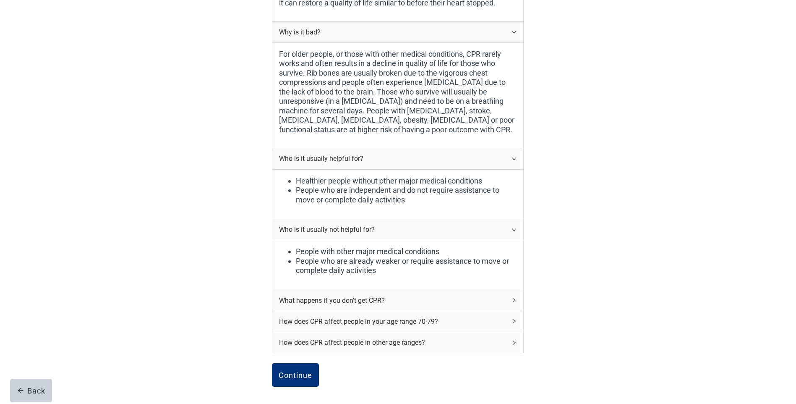
click at [320, 318] on div "How does CPR affect people in your age range 70-79?" at bounding box center [397, 321] width 251 height 21
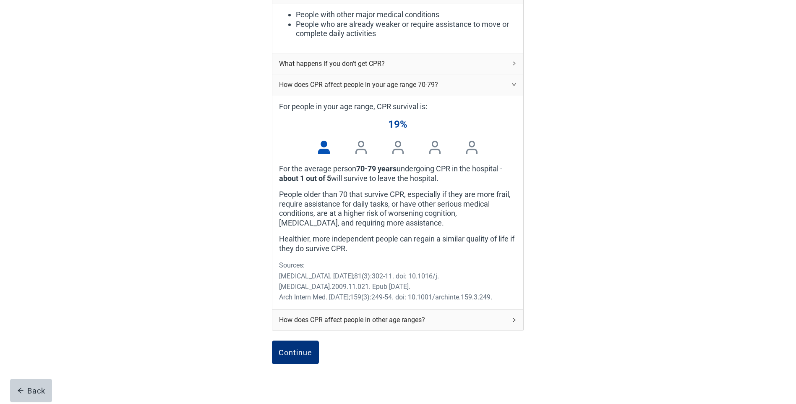
scroll to position [628, 0]
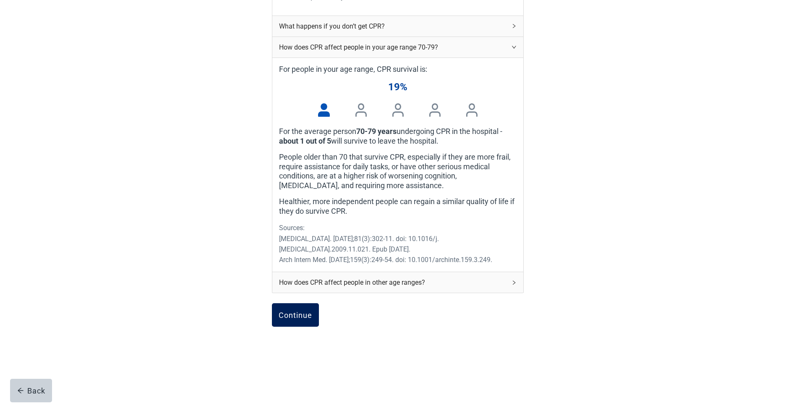
click at [287, 317] on div "Continue" at bounding box center [296, 315] width 34 height 8
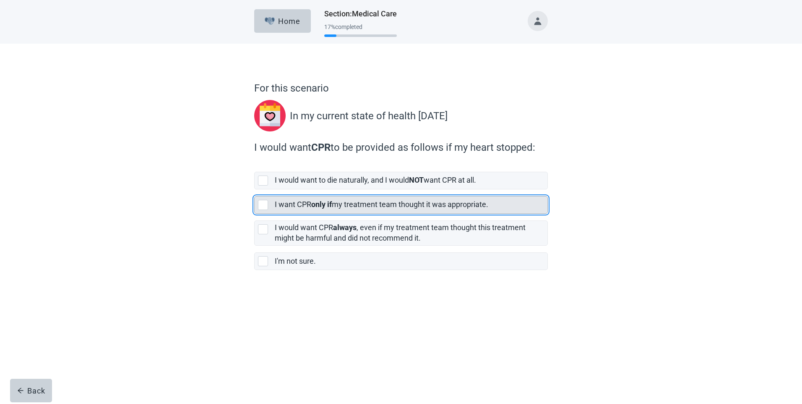
click at [264, 204] on div "[object Object], checkbox, not selected" at bounding box center [263, 205] width 10 height 10
click at [255, 190] on input "I want CPR only if my treatment team thought it was appropriate." at bounding box center [254, 189] width 0 height 0
checkbox input "true"
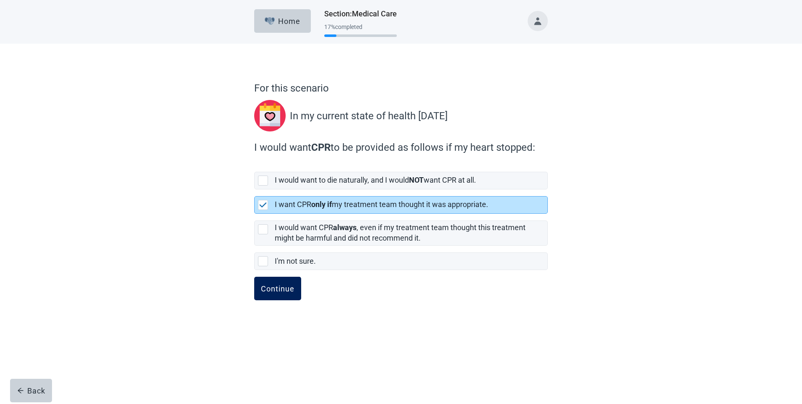
click at [279, 287] on div "Continue" at bounding box center [278, 288] width 34 height 8
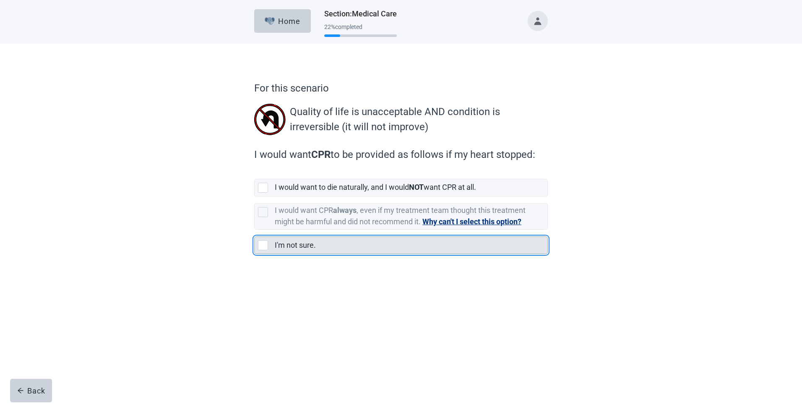
click at [264, 243] on div "I'm not sure., checkbox, not selected" at bounding box center [263, 245] width 10 height 10
click at [255, 230] on input "I'm not sure." at bounding box center [254, 230] width 0 height 0
checkbox input "true"
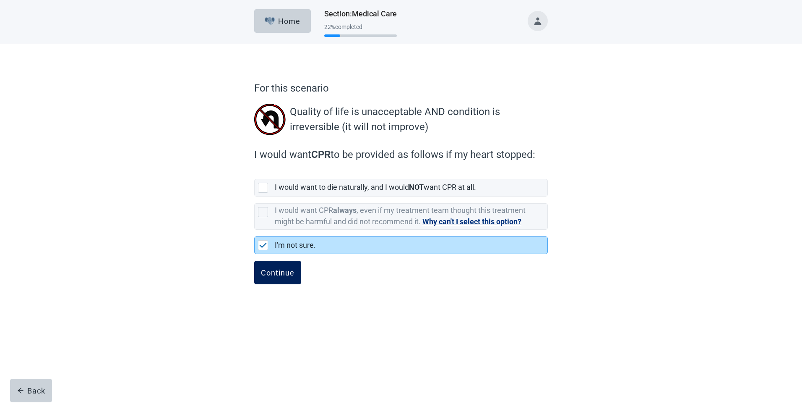
click at [273, 269] on div "Continue" at bounding box center [278, 272] width 34 height 8
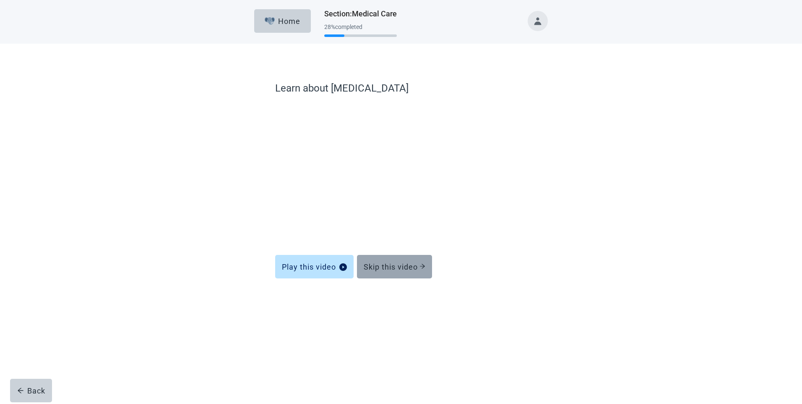
click at [390, 261] on button "Skip this video" at bounding box center [394, 266] width 75 height 23
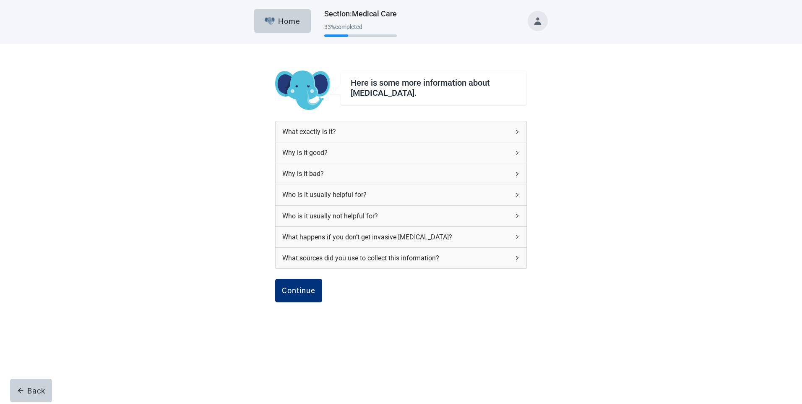
click at [340, 133] on div "What exactly is it?" at bounding box center [395, 131] width 227 height 10
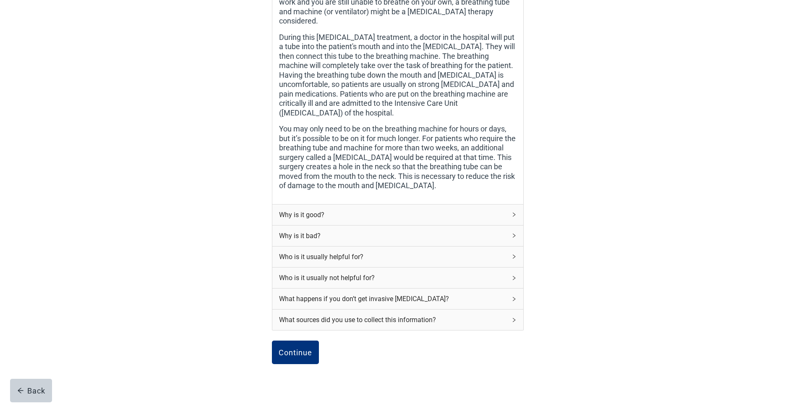
scroll to position [258, 0]
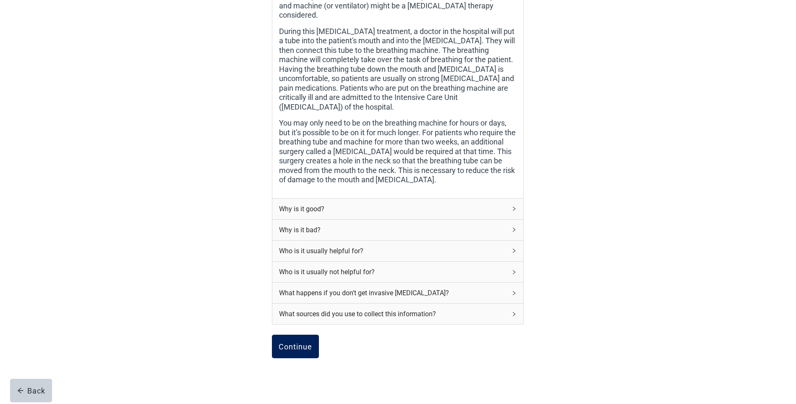
click at [296, 342] on div "Continue" at bounding box center [296, 346] width 34 height 8
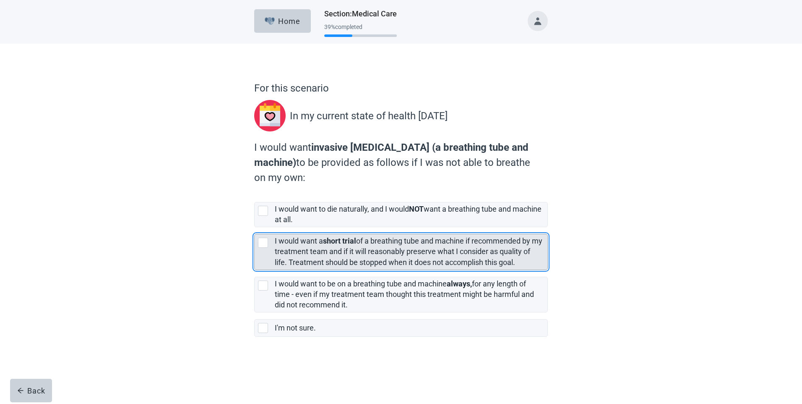
click at [264, 241] on div "[object Object], checkbox, not selected" at bounding box center [263, 243] width 10 height 10
click at [255, 227] on input "I would want a short trial of a breathing tube and machine if recommended by my…" at bounding box center [254, 227] width 0 height 0
checkbox input "true"
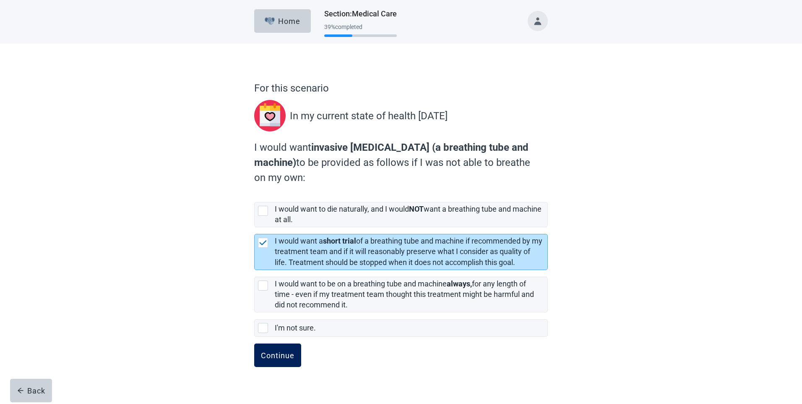
click at [271, 355] on div "Continue" at bounding box center [278, 355] width 34 height 8
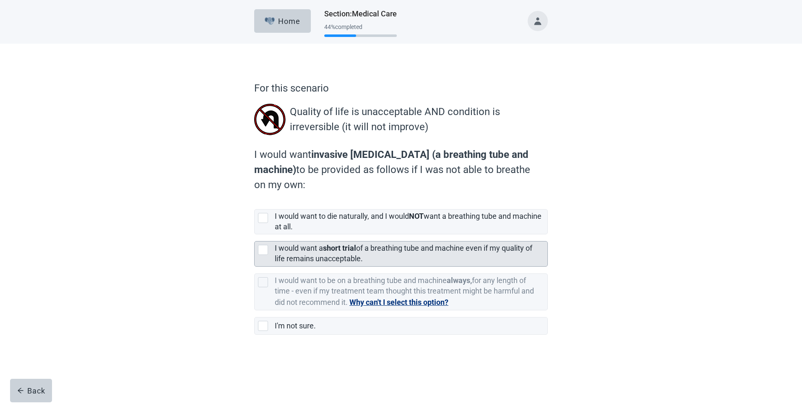
click at [264, 248] on div "[object Object], checkbox, not selected" at bounding box center [263, 250] width 10 height 10
click at [255, 235] on input "I would want a short trial of a breathing tube and machine even if my quality o…" at bounding box center [254, 234] width 0 height 0
checkbox input "true"
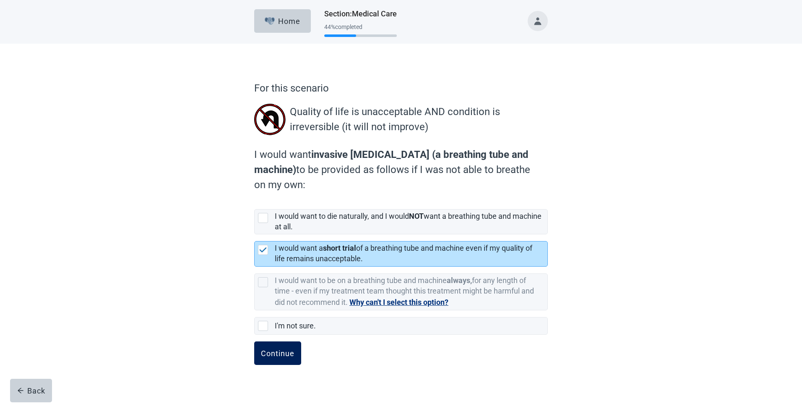
click at [279, 353] on div "Continue" at bounding box center [278, 353] width 34 height 8
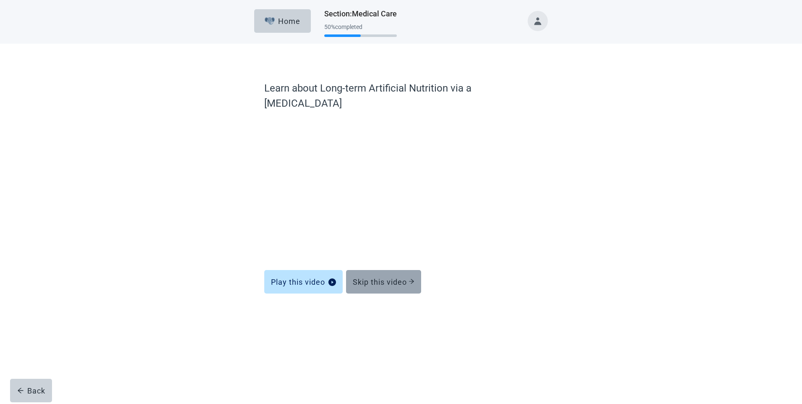
click at [387, 277] on div "Skip this video" at bounding box center [384, 281] width 62 height 8
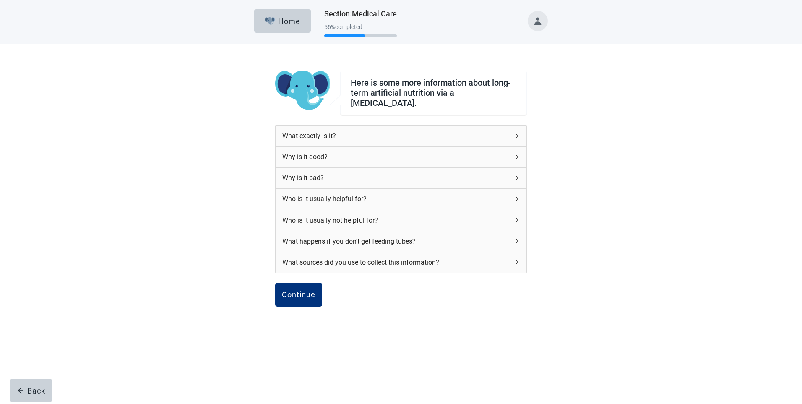
click at [309, 131] on div "What exactly is it?" at bounding box center [395, 136] width 227 height 10
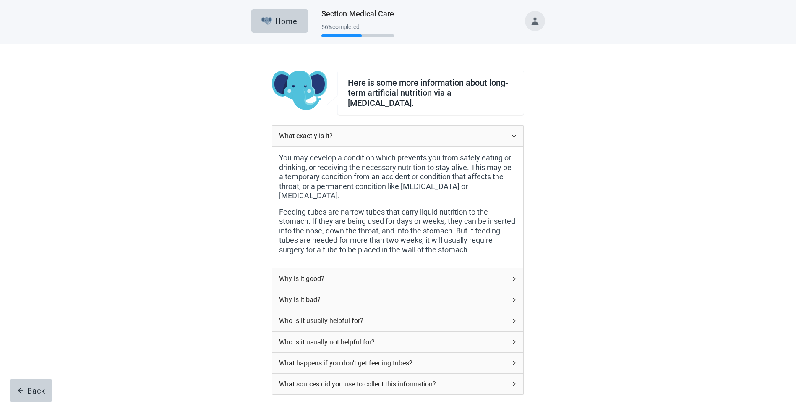
click at [305, 273] on div "Why is it good?" at bounding box center [392, 278] width 227 height 10
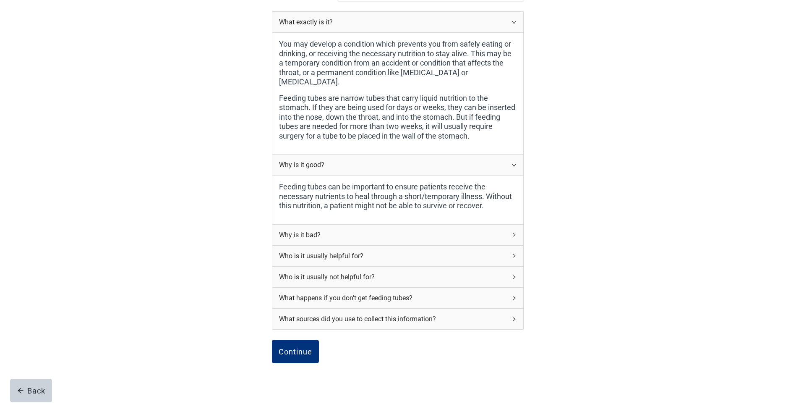
scroll to position [137, 0]
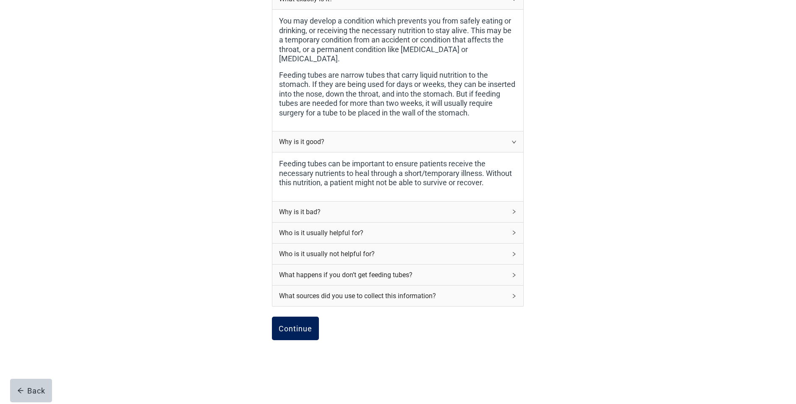
click at [285, 324] on div "Continue" at bounding box center [296, 328] width 34 height 8
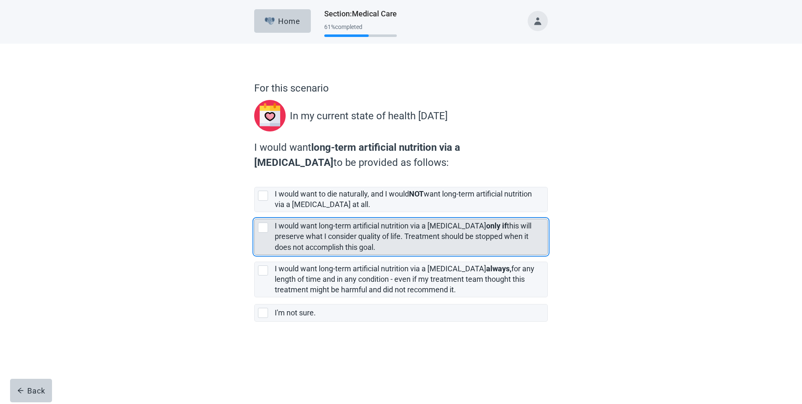
click at [261, 226] on div "[object Object], checkbox, not selected" at bounding box center [263, 227] width 10 height 10
click at [255, 212] on input "I would want long-term artificial nutrition via a [MEDICAL_DATA] only if this w…" at bounding box center [254, 212] width 0 height 0
checkbox input "true"
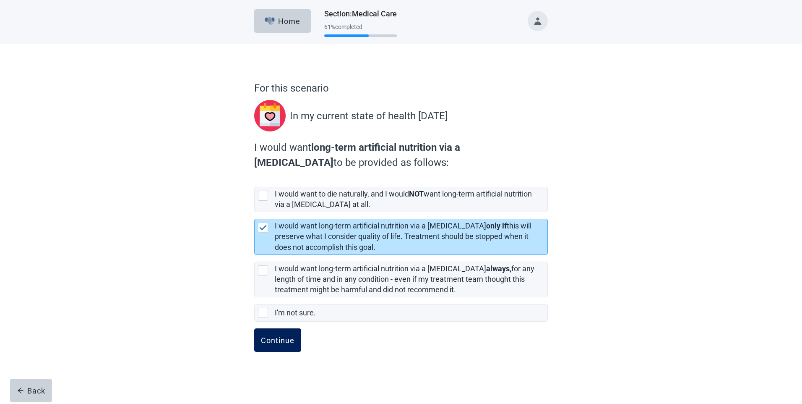
click at [266, 339] on div "Continue" at bounding box center [278, 340] width 34 height 8
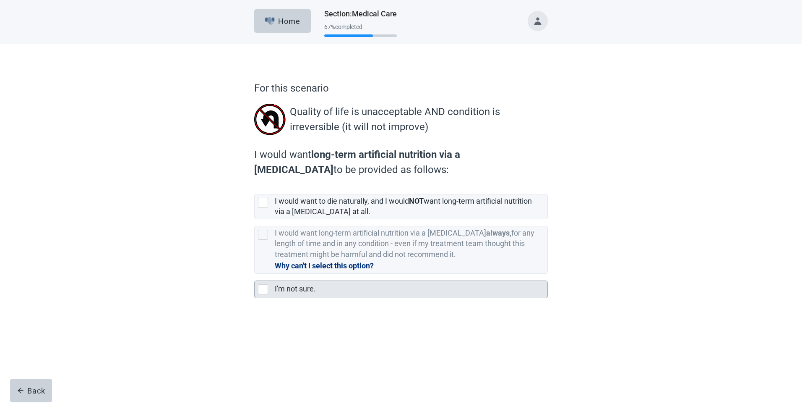
click at [264, 288] on div "I'm not sure., checkbox, not selected" at bounding box center [263, 289] width 10 height 10
click at [255, 274] on input "I'm not sure." at bounding box center [254, 274] width 0 height 0
checkbox input "true"
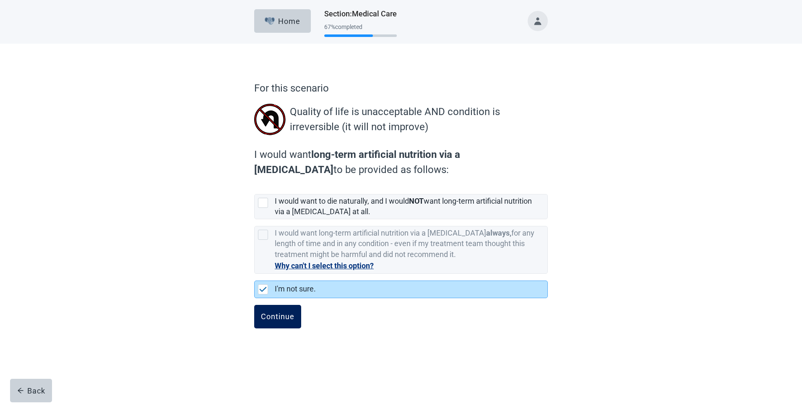
click at [278, 315] on div "Continue" at bounding box center [278, 316] width 34 height 8
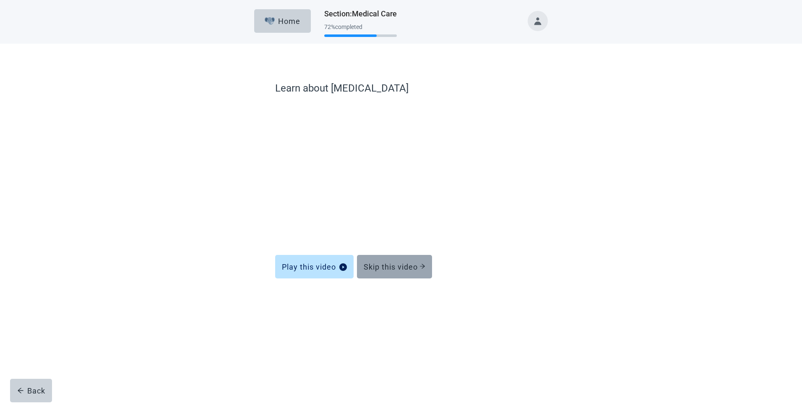
click at [386, 265] on div "Skip this video" at bounding box center [395, 266] width 62 height 8
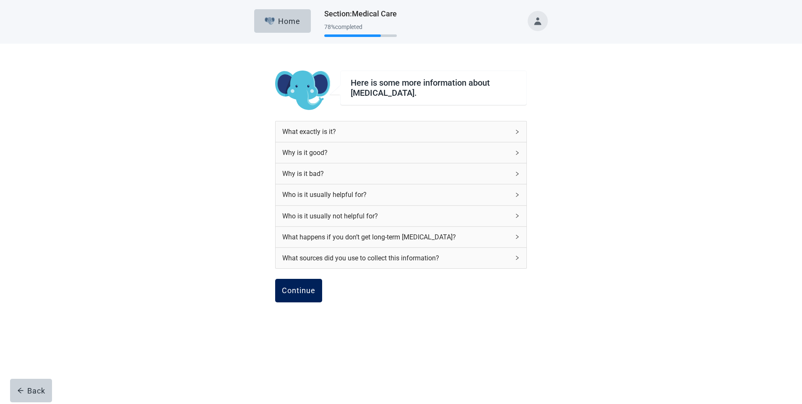
click at [295, 286] on div "Continue" at bounding box center [299, 290] width 34 height 8
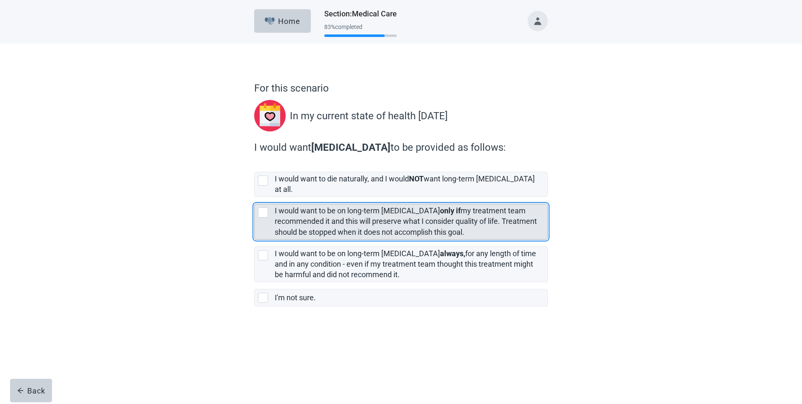
click at [259, 207] on div "[object Object], checkbox, not selected" at bounding box center [263, 212] width 10 height 10
click at [255, 197] on input "I would want to be on long-term [MEDICAL_DATA] only if my treatment team recomm…" at bounding box center [254, 197] width 0 height 0
checkbox input "true"
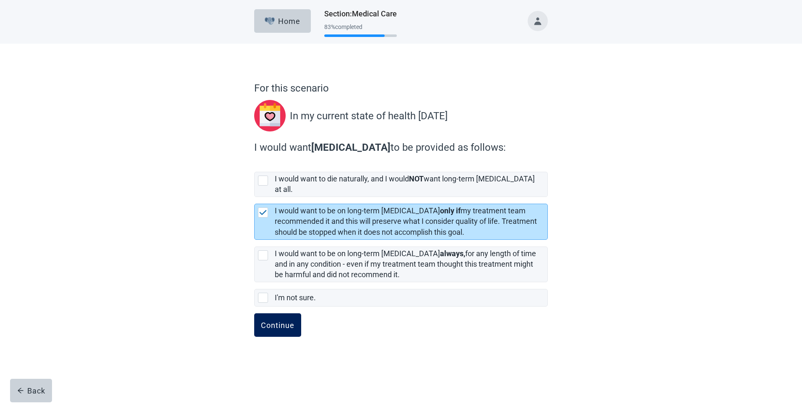
click at [272, 321] on div "Continue" at bounding box center [278, 325] width 34 height 8
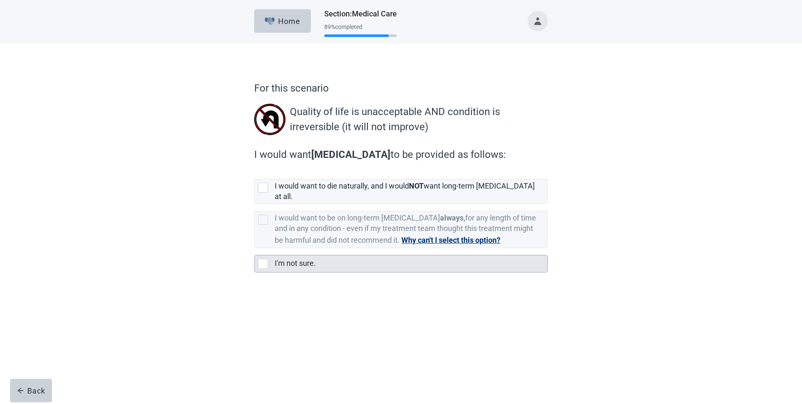
click at [265, 258] on div "I'm not sure., checkbox, not selected" at bounding box center [263, 263] width 10 height 10
click at [255, 248] on input "I'm not sure." at bounding box center [254, 248] width 0 height 0
checkbox input "true"
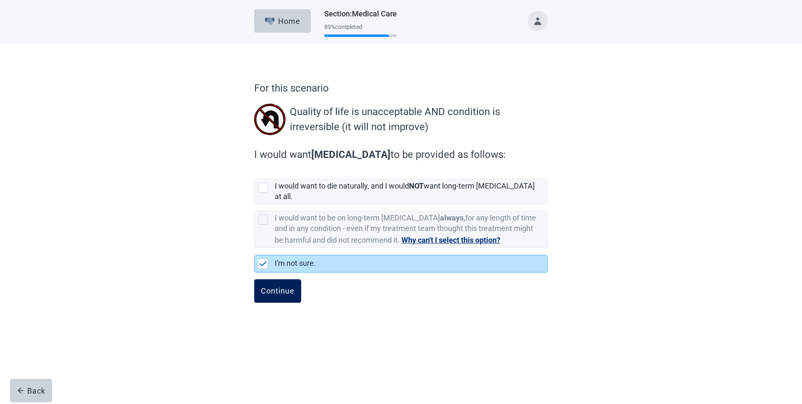
click at [276, 287] on div "Continue" at bounding box center [278, 291] width 34 height 8
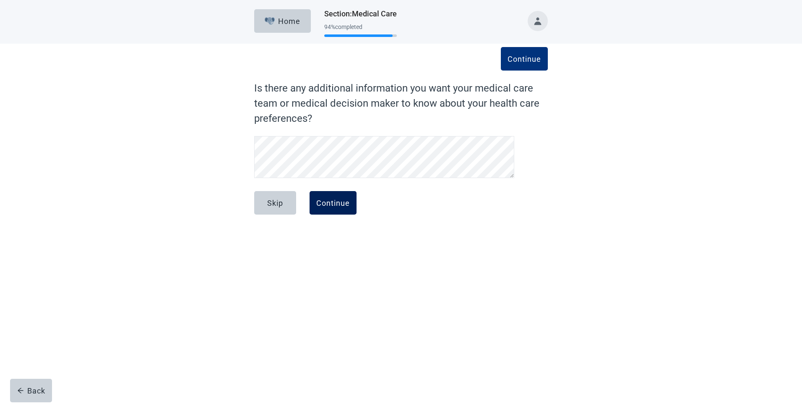
click at [343, 201] on div "Continue" at bounding box center [333, 202] width 34 height 8
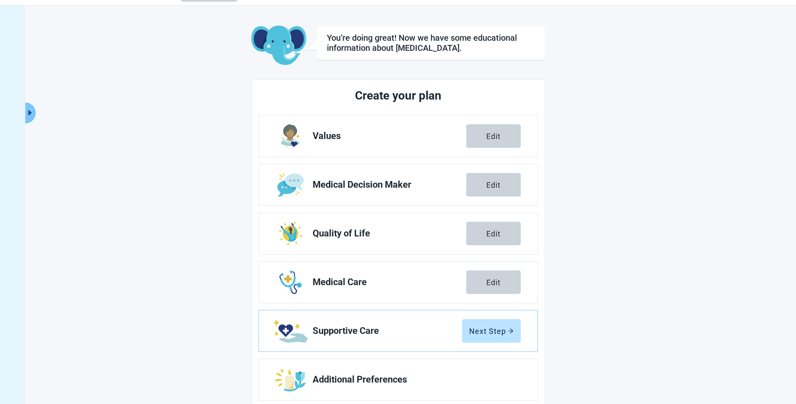
scroll to position [42, 0]
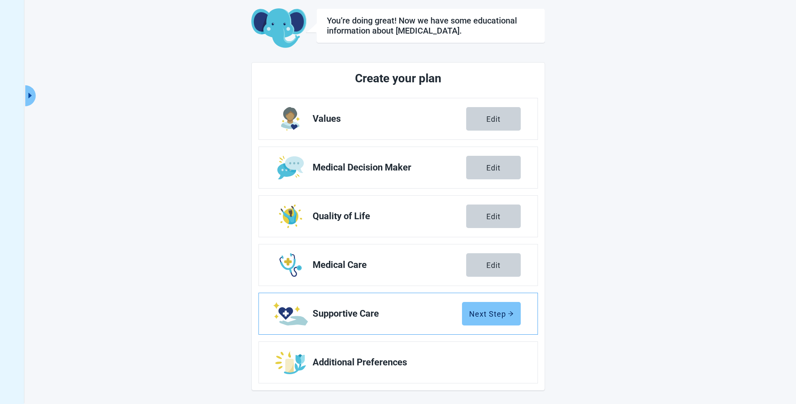
click at [491, 316] on div "Next Step" at bounding box center [491, 313] width 44 height 8
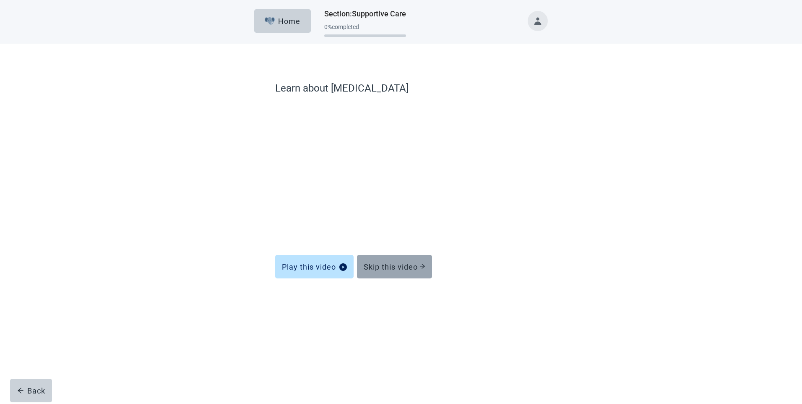
click at [390, 261] on button "Skip this video" at bounding box center [394, 266] width 75 height 23
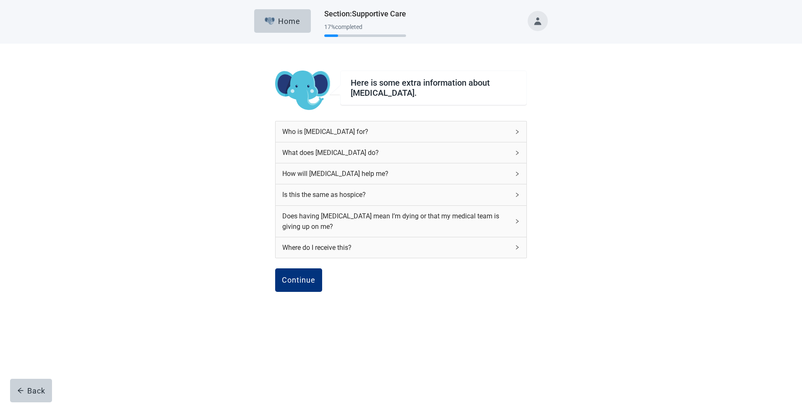
click at [329, 149] on div "What does [MEDICAL_DATA] do?" at bounding box center [395, 152] width 227 height 10
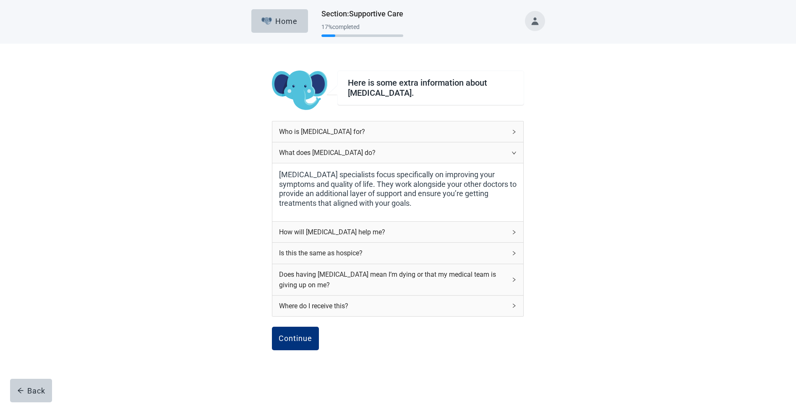
click at [342, 230] on div "How will [MEDICAL_DATA] help me?" at bounding box center [392, 232] width 227 height 10
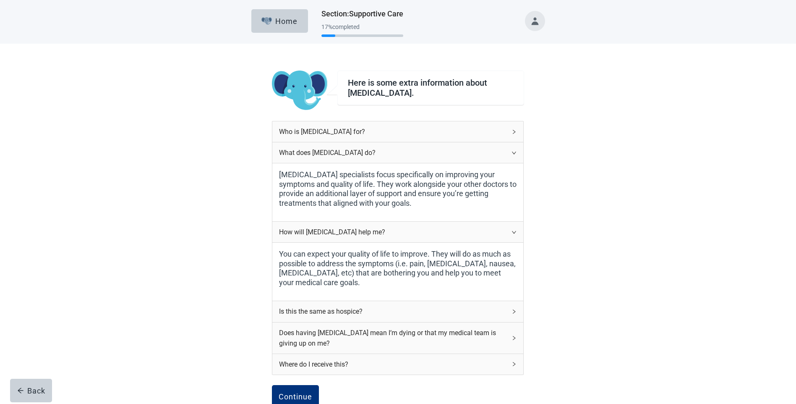
click at [316, 313] on div "Is this the same as hospice?" at bounding box center [392, 311] width 227 height 10
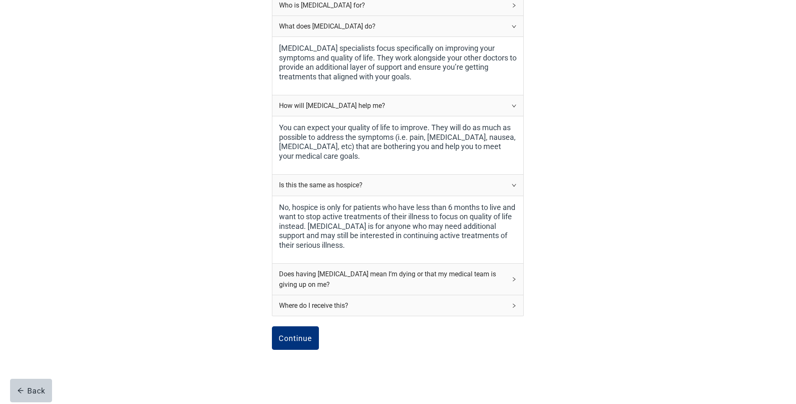
scroll to position [129, 0]
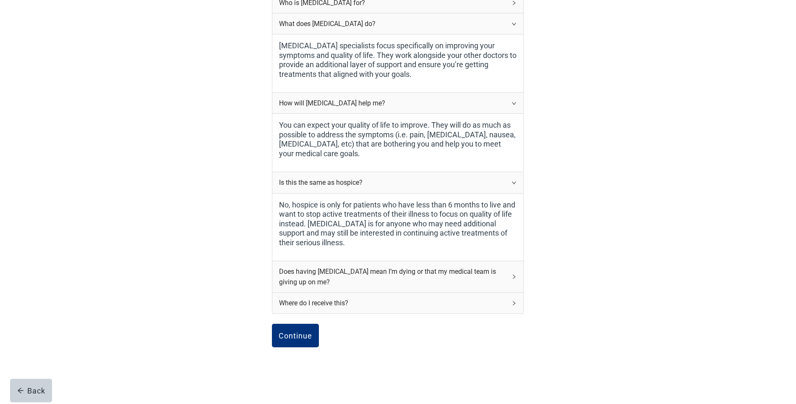
click at [324, 271] on div "Does having [MEDICAL_DATA] mean I’m dying or that my medical team is giving up …" at bounding box center [392, 276] width 227 height 21
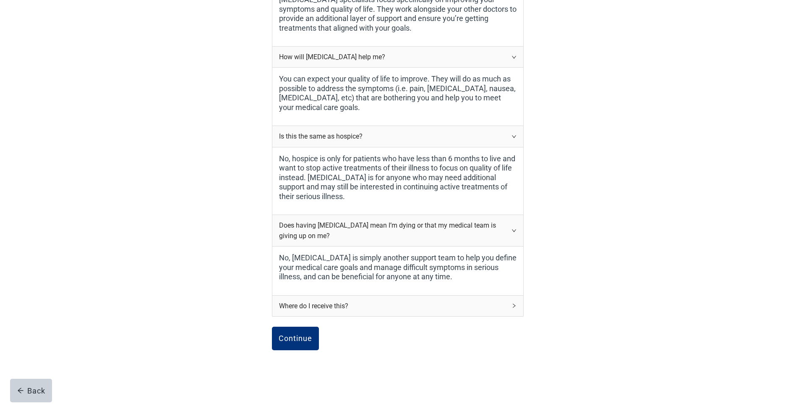
scroll to position [190, 0]
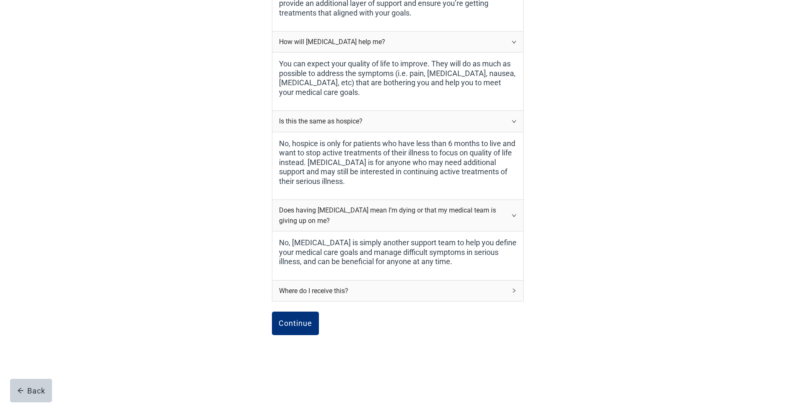
click at [331, 288] on div "Where do I receive this?" at bounding box center [392, 290] width 227 height 10
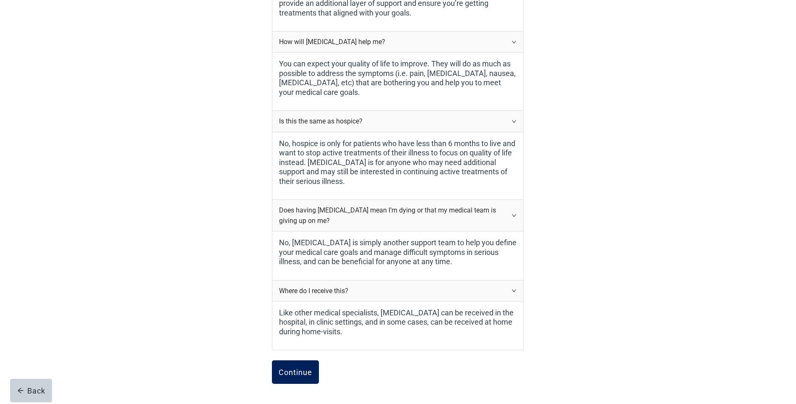
click at [295, 362] on button "Continue" at bounding box center [295, 371] width 47 height 23
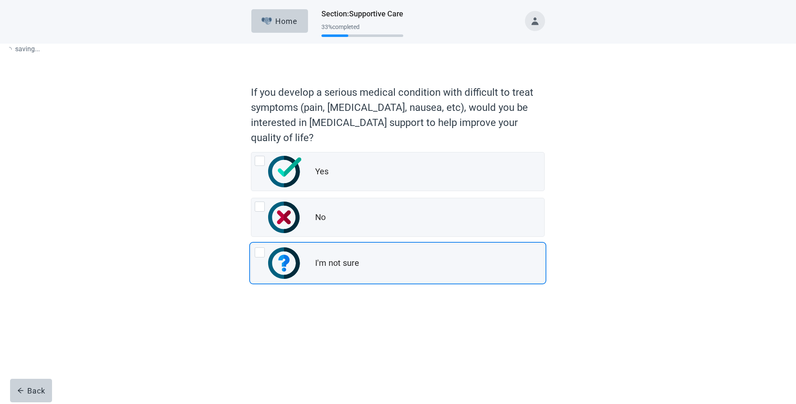
click at [295, 334] on form "If you develop a serious medical condition with difficult to treat symptoms (pa…" at bounding box center [398, 208] width 294 height 254
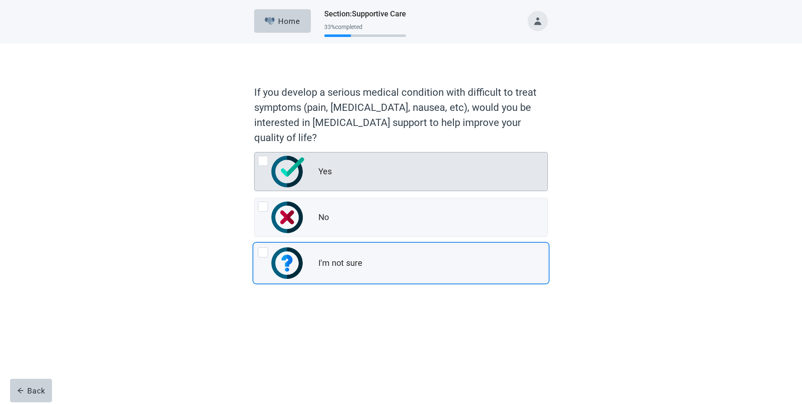
click at [264, 160] on div "Yes, radio button, not checked" at bounding box center [263, 161] width 10 height 10
click at [255, 152] on input "Yes" at bounding box center [254, 152] width 0 height 0
radio input "true"
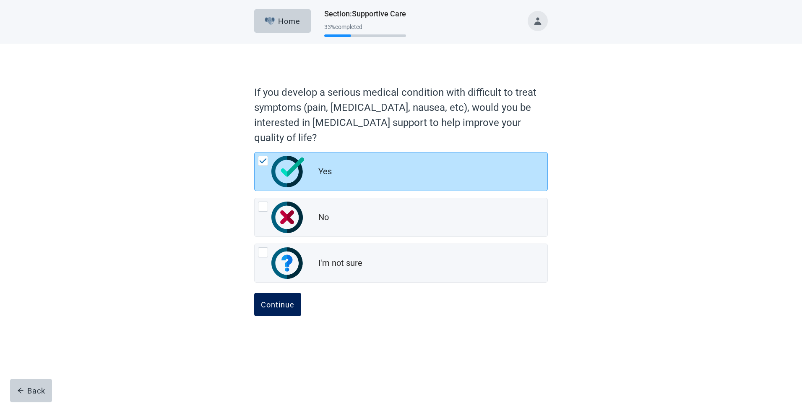
click at [284, 300] on div "Continue" at bounding box center [278, 304] width 34 height 8
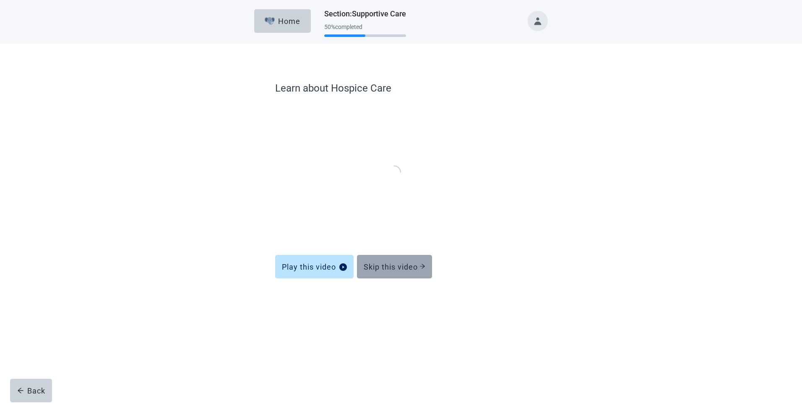
click at [384, 265] on div "Skip this video" at bounding box center [395, 266] width 62 height 8
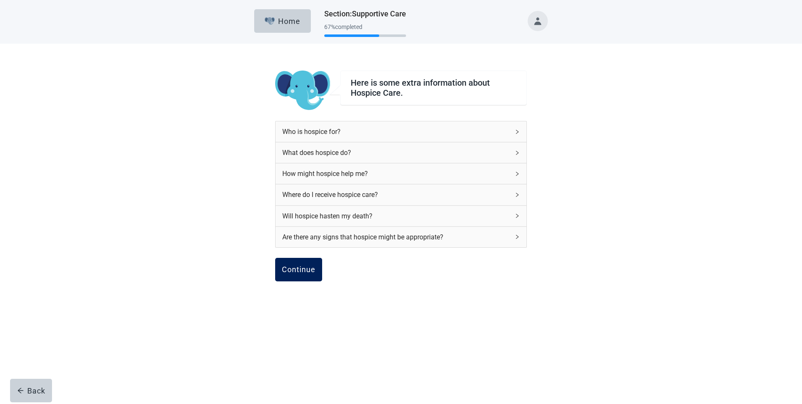
click at [303, 269] on div "Continue" at bounding box center [299, 269] width 34 height 8
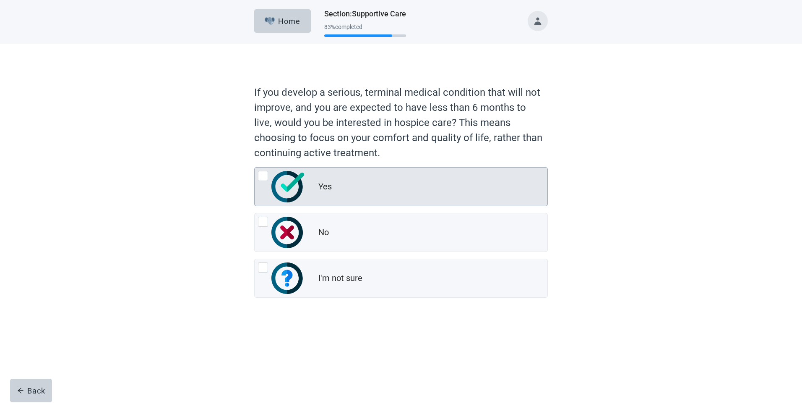
click at [264, 177] on div "Yes, radio button, not checked" at bounding box center [263, 176] width 10 height 10
click at [255, 167] on input "Yes" at bounding box center [254, 167] width 0 height 0
radio input "true"
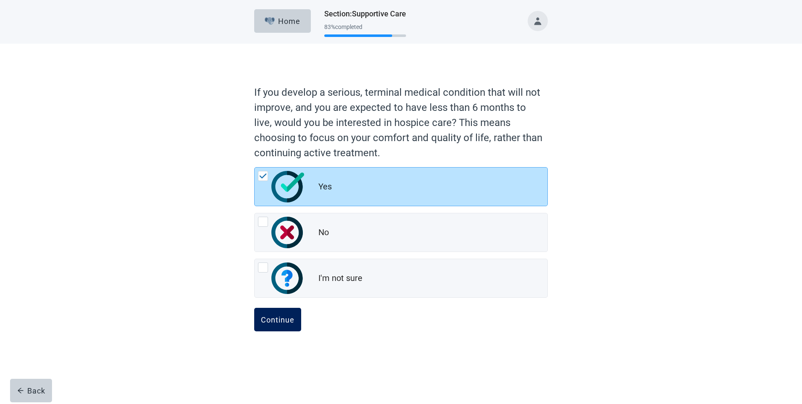
click at [274, 322] on div "Continue" at bounding box center [278, 319] width 34 height 8
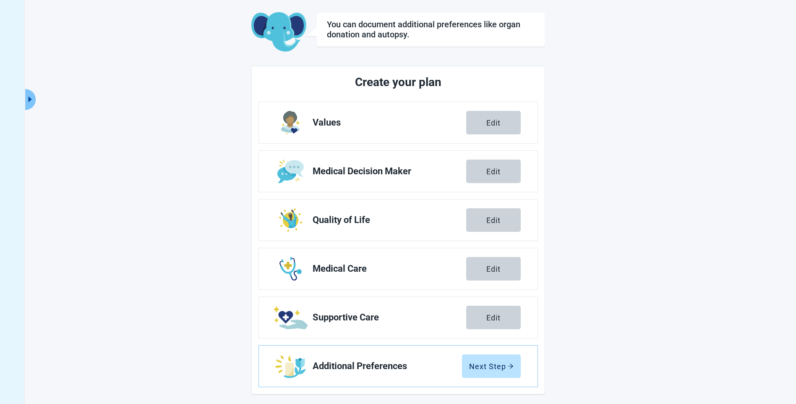
scroll to position [42, 0]
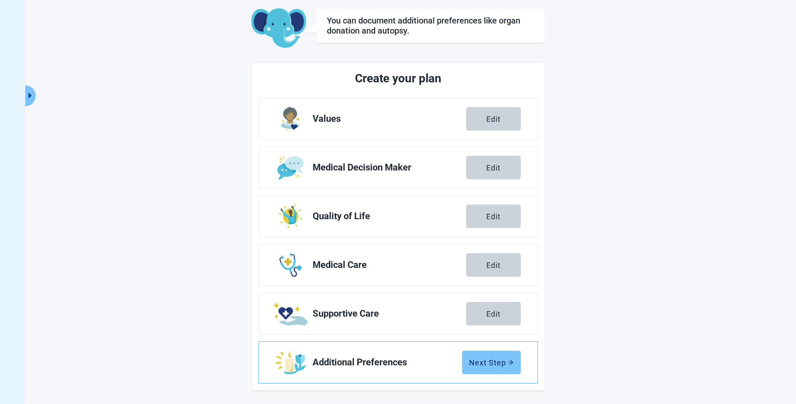
click at [470, 362] on div "Next Step" at bounding box center [491, 362] width 44 height 8
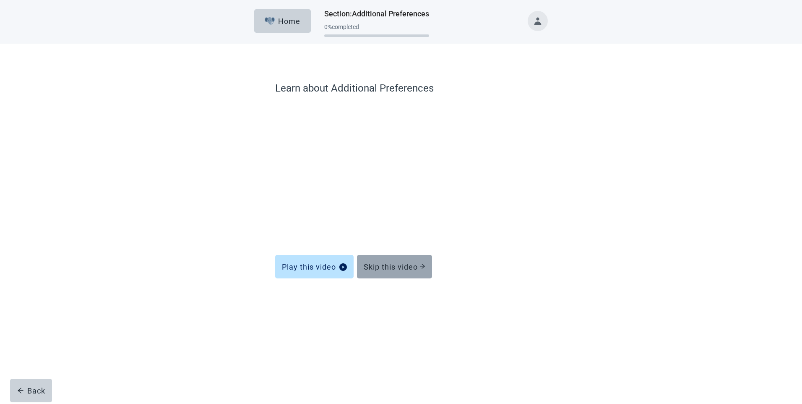
click at [389, 269] on div "Skip this video" at bounding box center [395, 266] width 62 height 8
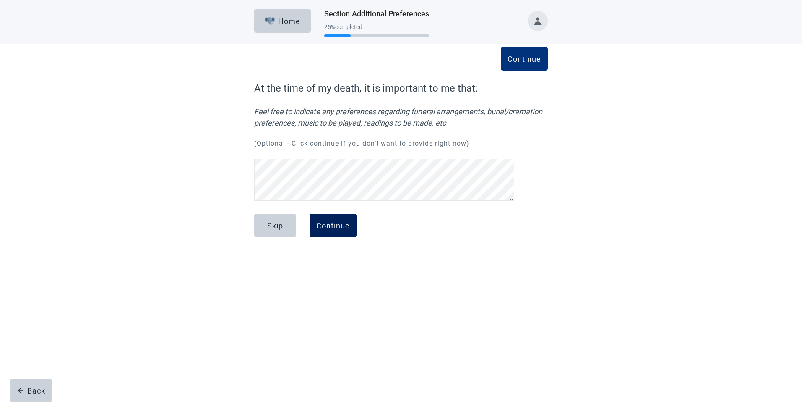
click at [334, 227] on div "Continue" at bounding box center [333, 225] width 34 height 8
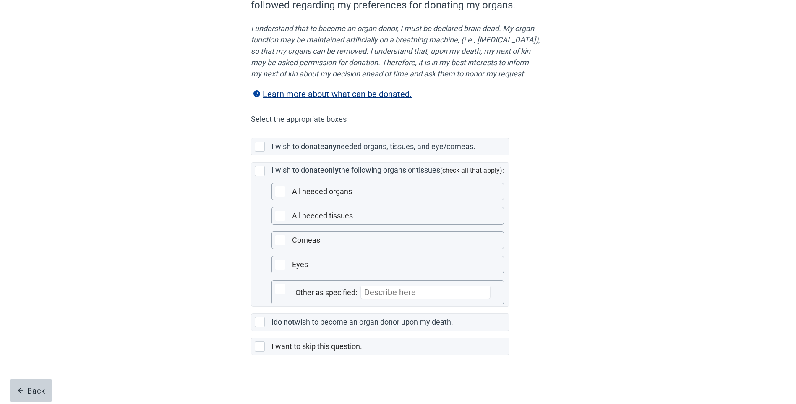
scroll to position [114, 0]
click at [260, 320] on div "Main content" at bounding box center [260, 322] width 10 height 10
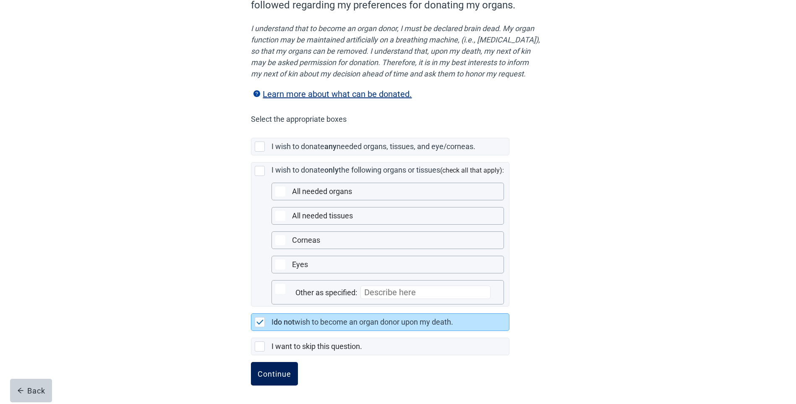
click at [277, 373] on div "Continue" at bounding box center [275, 373] width 34 height 8
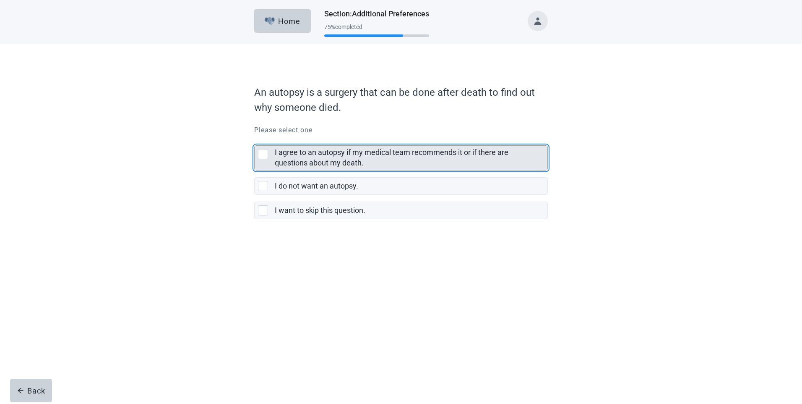
click at [261, 153] on div "I agree to an autopsy if my medical team recommends it or if there are question…" at bounding box center [263, 154] width 10 height 10
click at [255, 139] on input "I agree to an autopsy if my medical team recommends it or if there are question…" at bounding box center [254, 138] width 0 height 0
checkbox input "true"
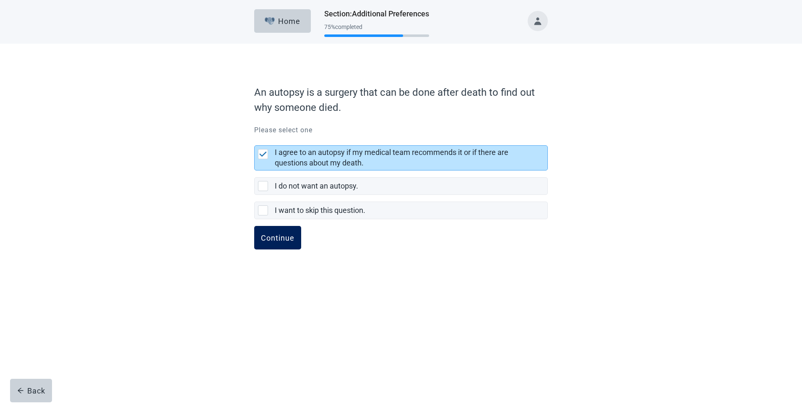
click at [271, 237] on div "Continue" at bounding box center [278, 237] width 34 height 8
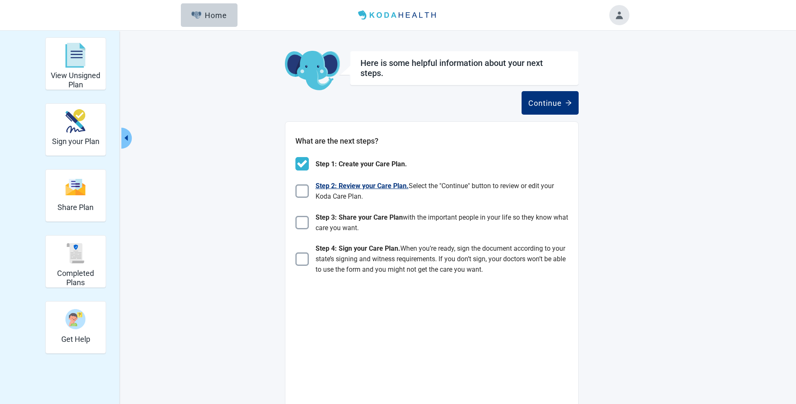
click at [303, 191] on img "Main content" at bounding box center [301, 190] width 13 height 13
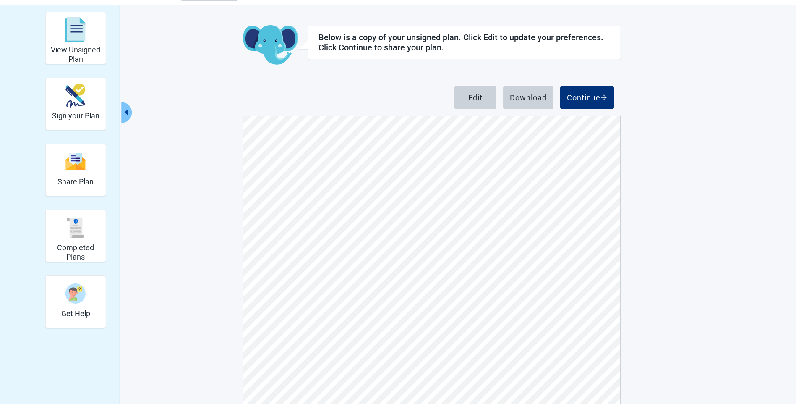
scroll to position [33, 0]
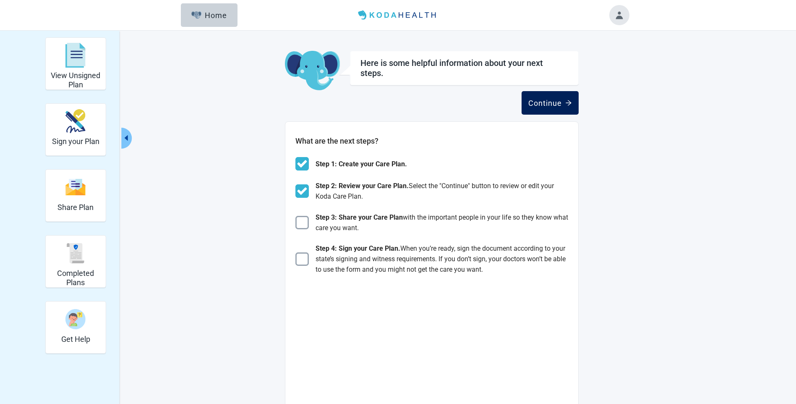
click at [543, 104] on div "Continue" at bounding box center [550, 103] width 44 height 8
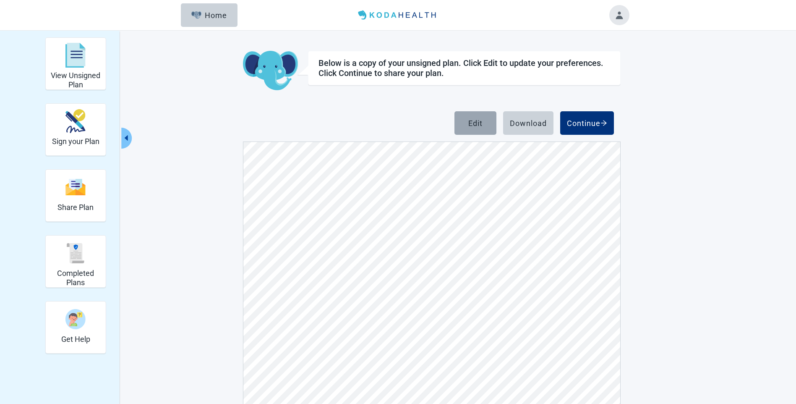
click at [478, 120] on div "Edit" at bounding box center [475, 123] width 14 height 8
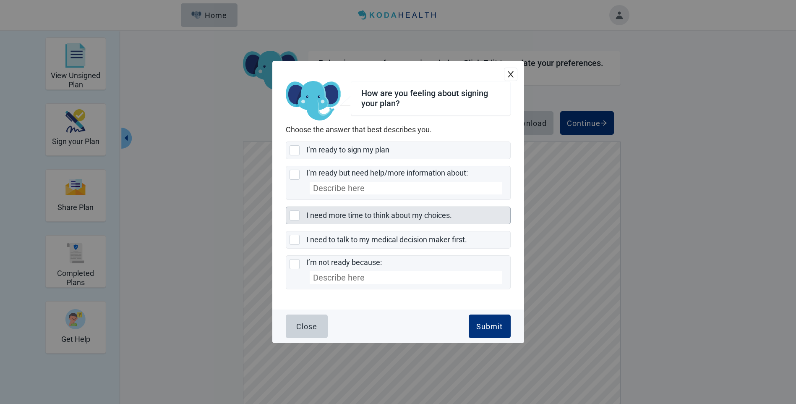
click at [295, 214] on div "I need more time to think about my choices., checkbox, not selected" at bounding box center [295, 215] width 10 height 10
click at [286, 207] on input "I need more time to think about my choices." at bounding box center [286, 206] width 0 height 0
checkbox input "true"
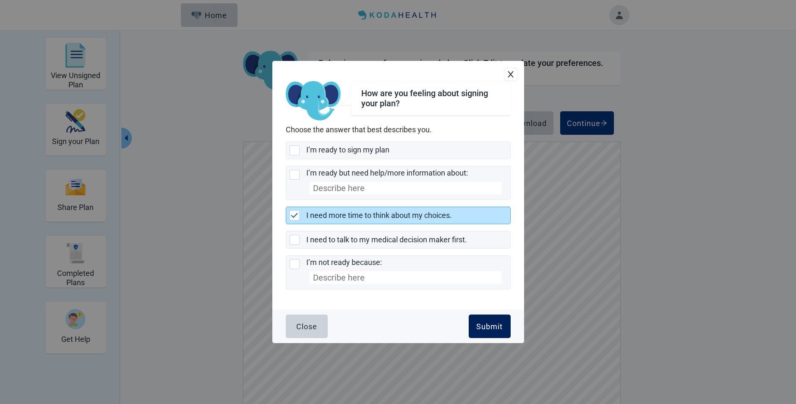
click at [486, 326] on div "Submit" at bounding box center [489, 326] width 26 height 8
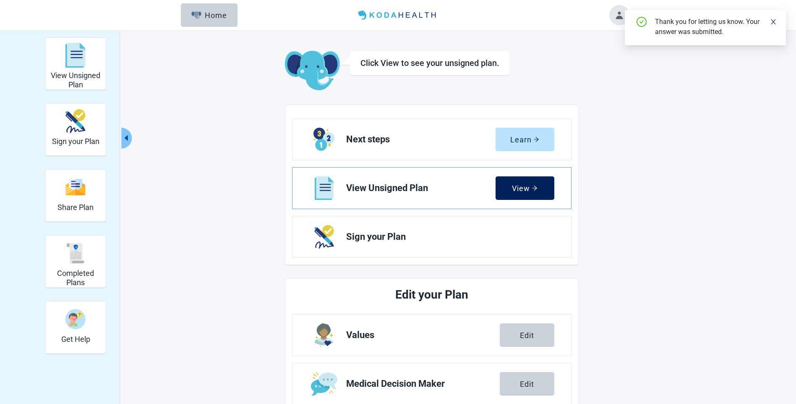
click at [530, 189] on div "View" at bounding box center [525, 188] width 26 height 8
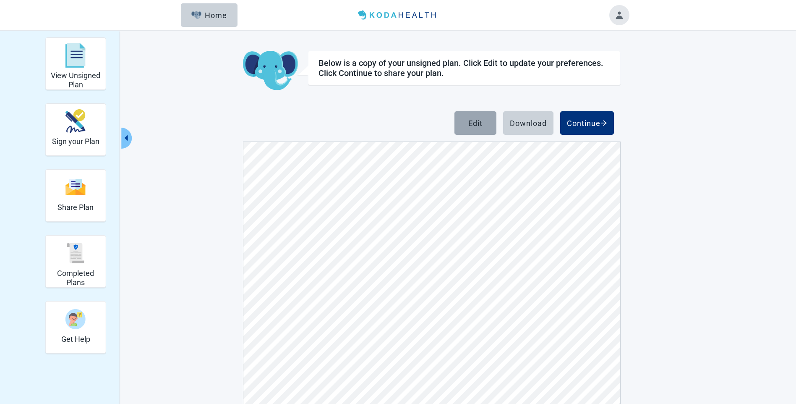
click at [472, 122] on div "Edit" at bounding box center [475, 123] width 14 height 8
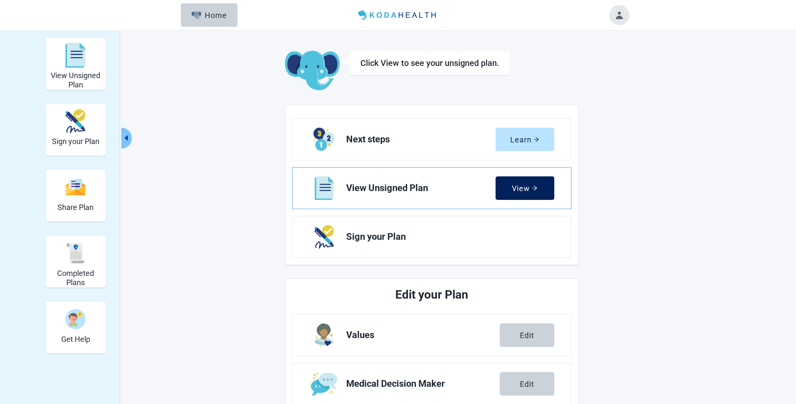
click at [522, 184] on div "View" at bounding box center [525, 188] width 26 height 8
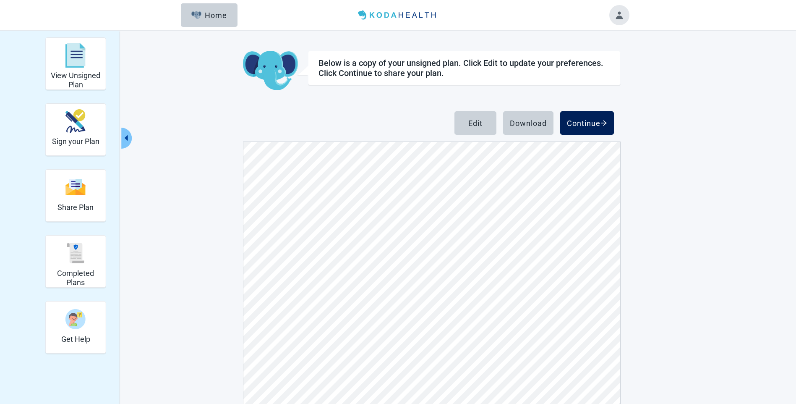
click at [588, 122] on div "Continue" at bounding box center [587, 123] width 40 height 8
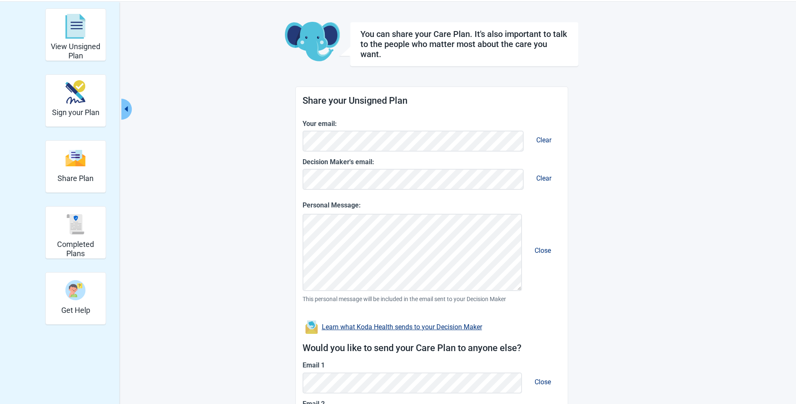
scroll to position [38, 0]
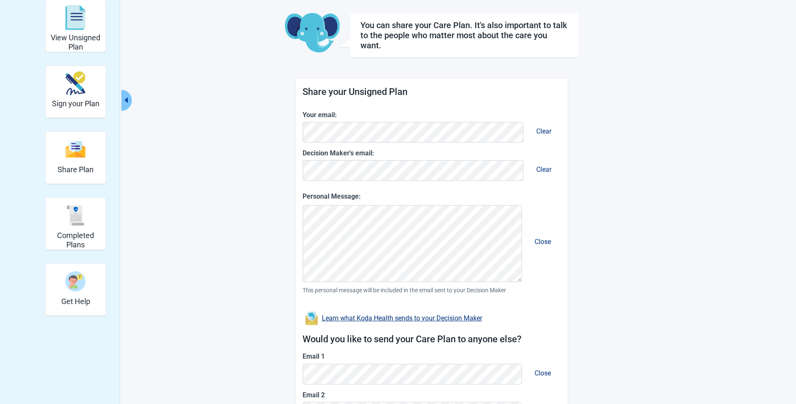
click at [547, 238] on span "Close" at bounding box center [543, 241] width 30 height 21
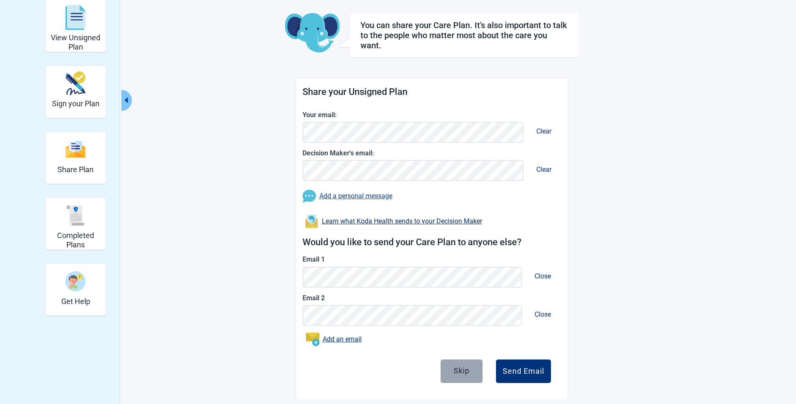
click at [459, 375] on button "Skip" at bounding box center [462, 370] width 42 height 23
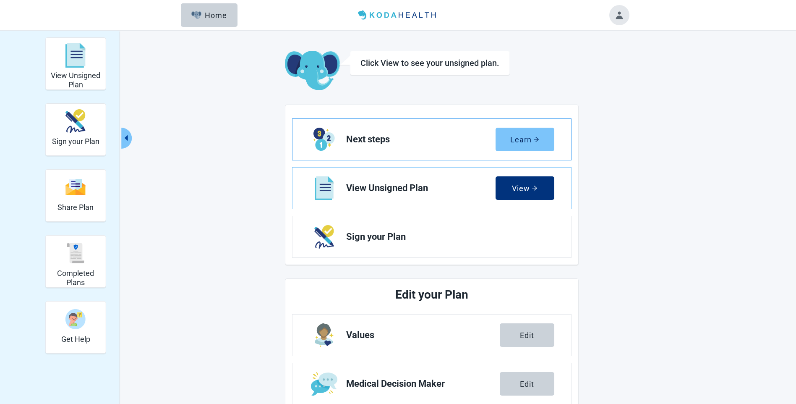
click at [524, 136] on div "Learn" at bounding box center [524, 139] width 29 height 8
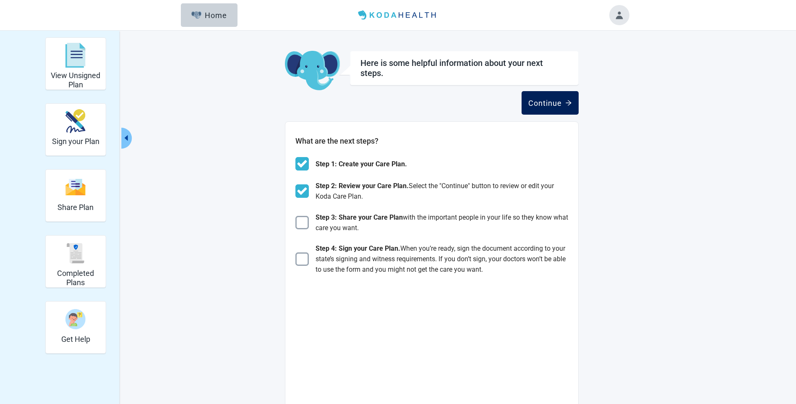
click at [553, 104] on div "Continue" at bounding box center [550, 103] width 44 height 8
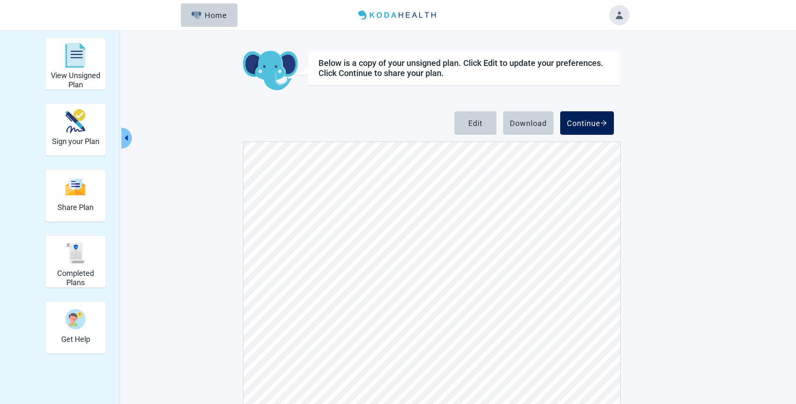
click at [582, 123] on div "Continue" at bounding box center [587, 123] width 40 height 8
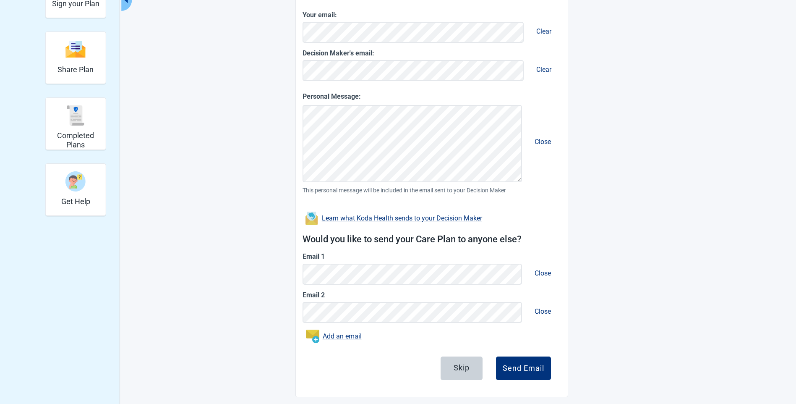
scroll to position [133, 0]
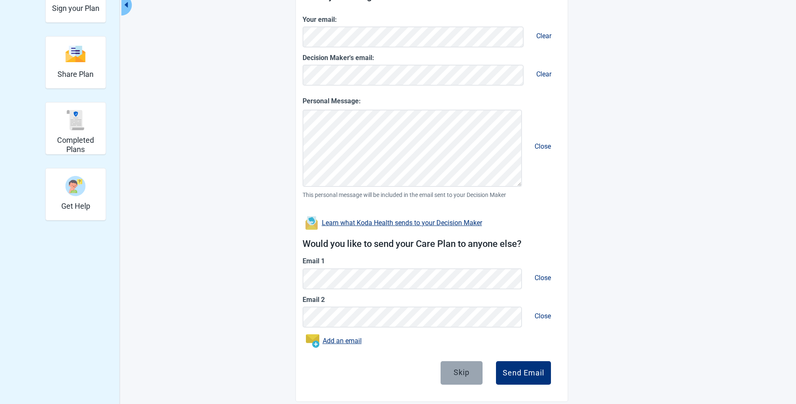
click at [467, 368] on div "Skip" at bounding box center [462, 372] width 16 height 8
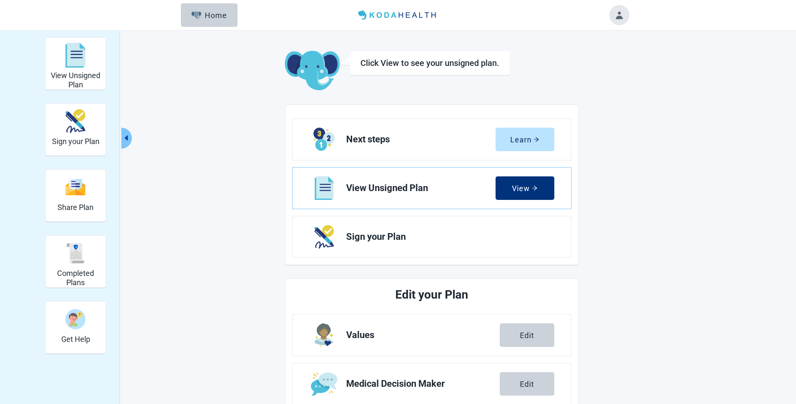
click at [617, 11] on button "Toggle account menu" at bounding box center [619, 15] width 20 height 20
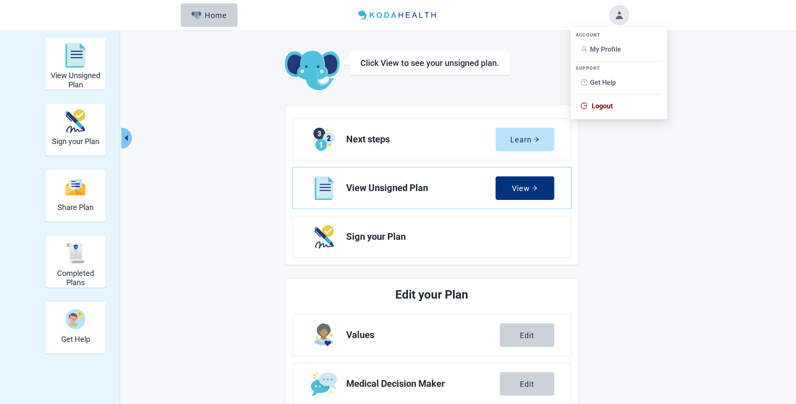
click at [598, 107] on span "Logout" at bounding box center [602, 106] width 21 height 8
